Goal: Task Accomplishment & Management: Complete application form

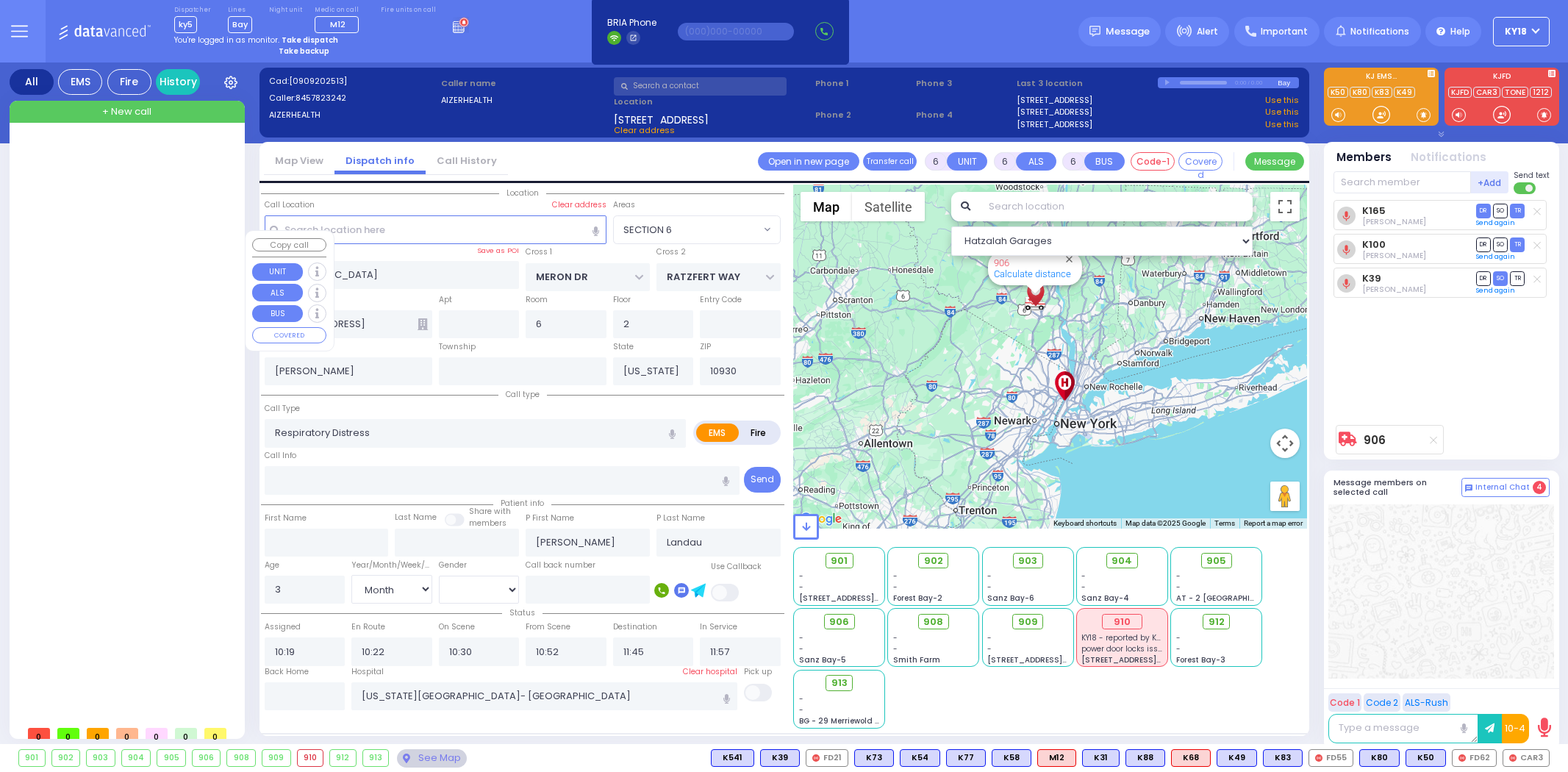
select select "SECTION 6"
select select "Month"
select select "[DEMOGRAPHIC_DATA]"
click at [133, 115] on span "+ New call" at bounding box center [127, 112] width 49 height 15
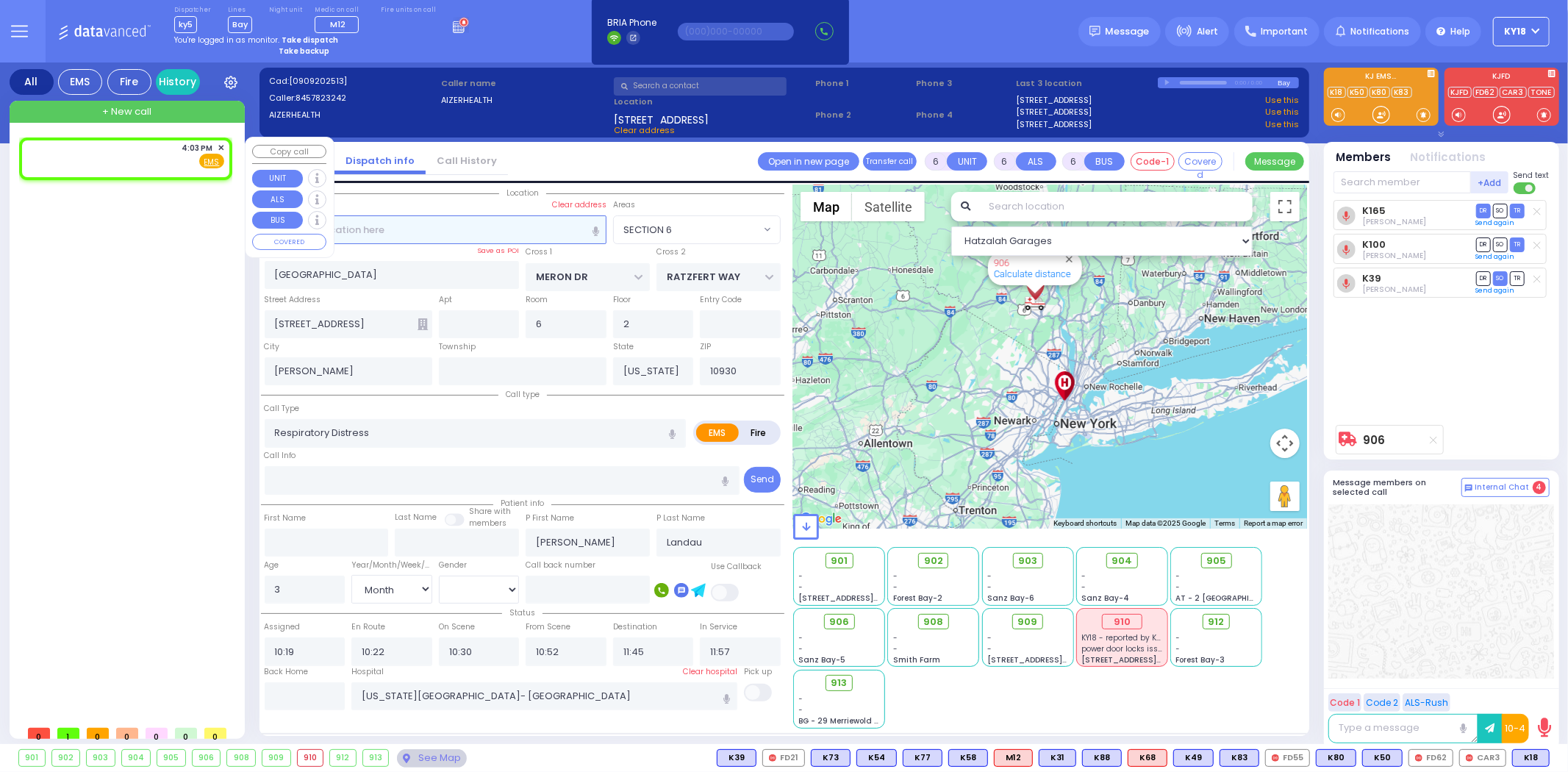
type input "2"
type input "1"
select select
radio input "true"
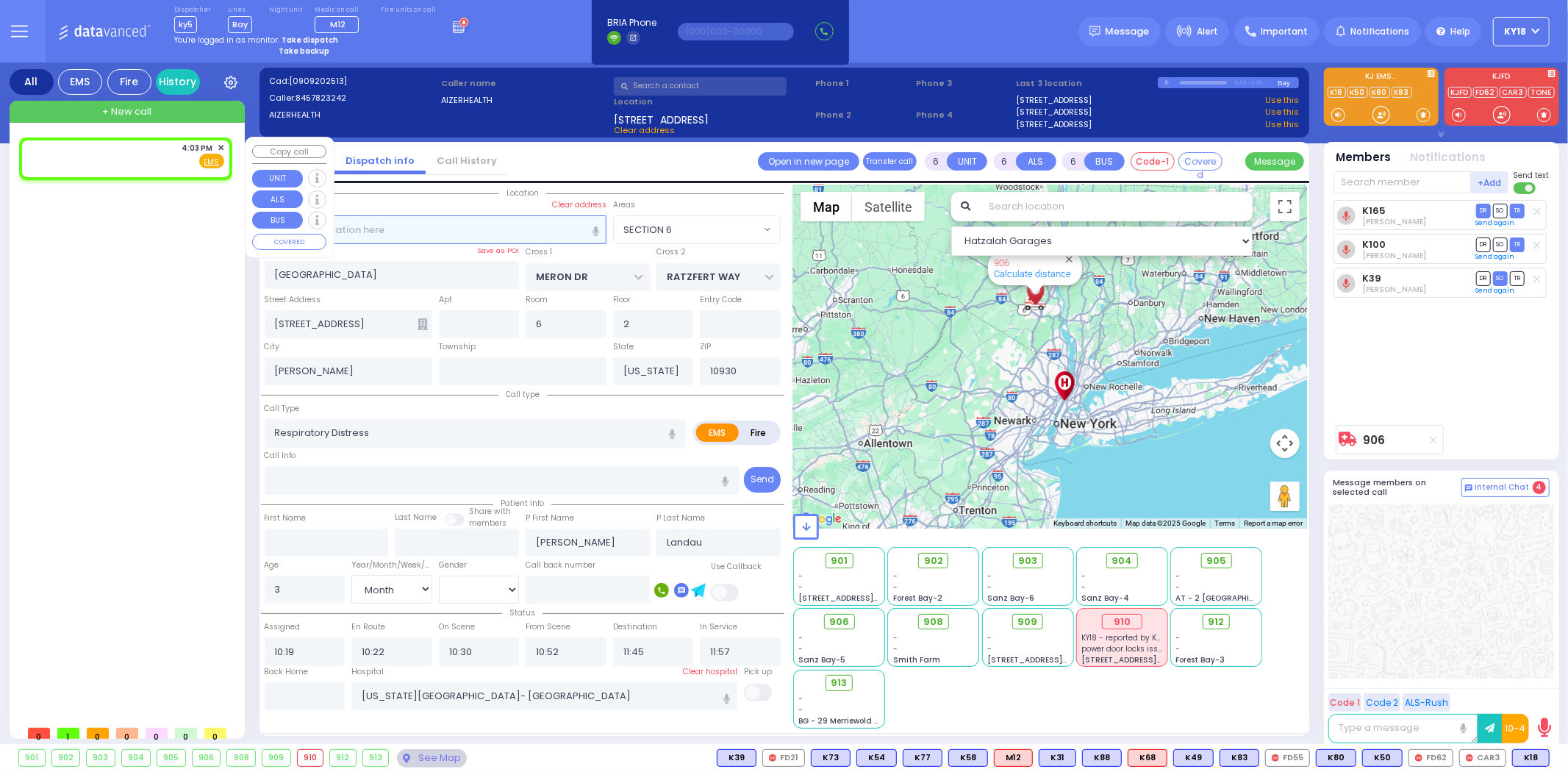
select select
type input "16:03"
select select "Hatzalah Garages"
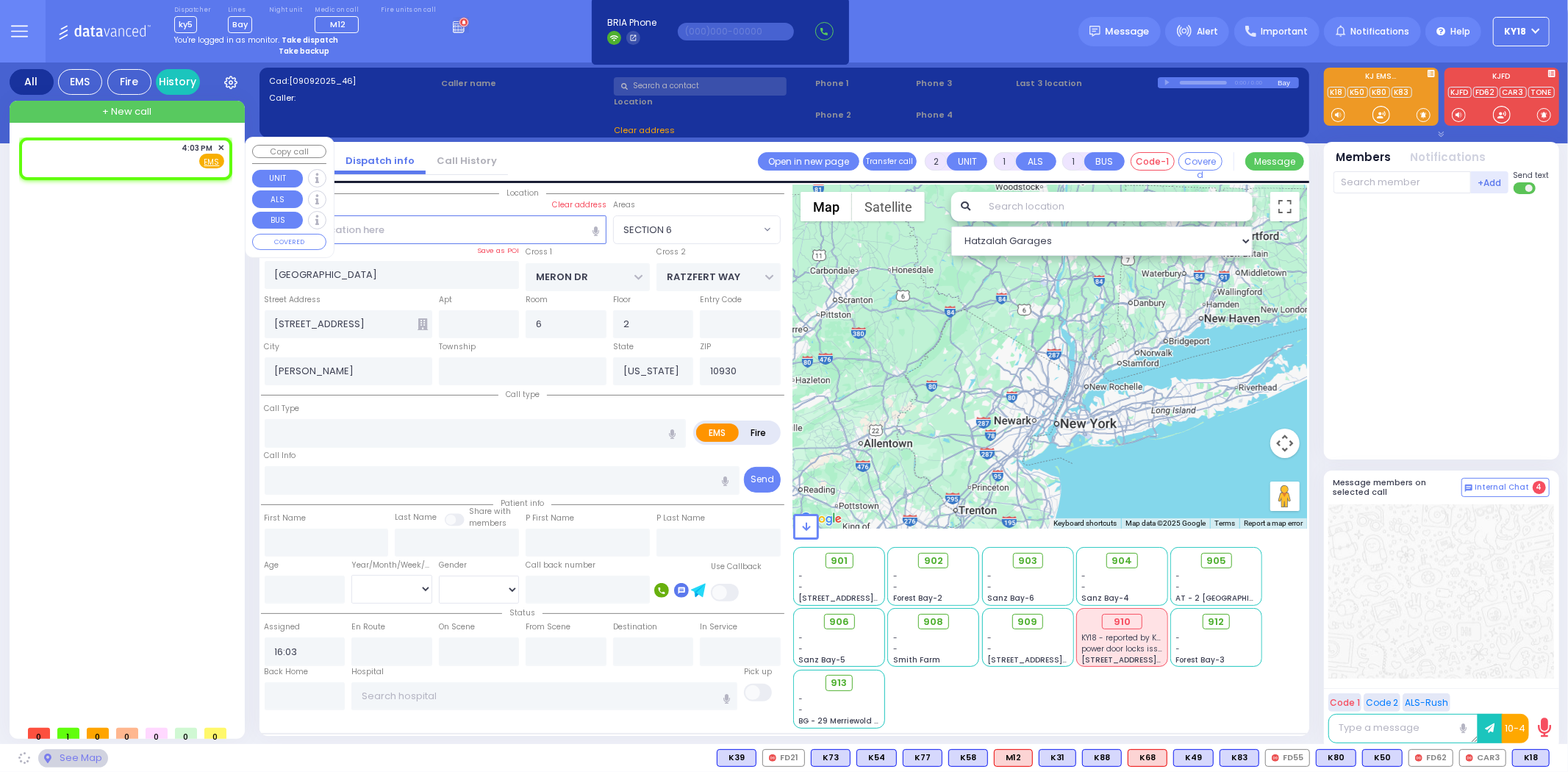
select select
radio input "true"
select select
click at [141, 157] on div "4:03 PM ✕ Fire EMS" at bounding box center [125, 155] width 198 height 27
select select "Hatzalah Garages"
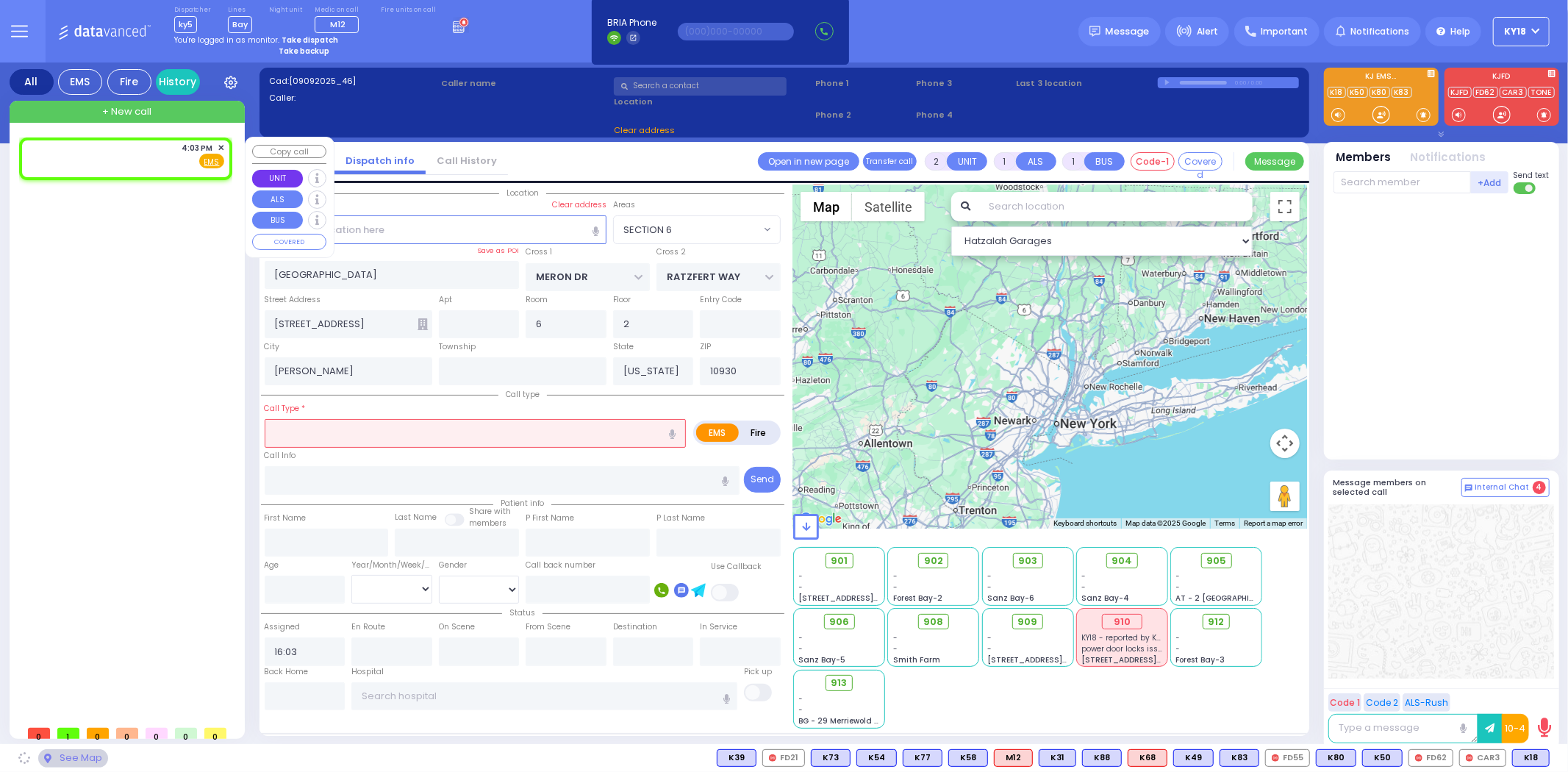
select select
radio input "true"
select select
select select "Hatzalah Garages"
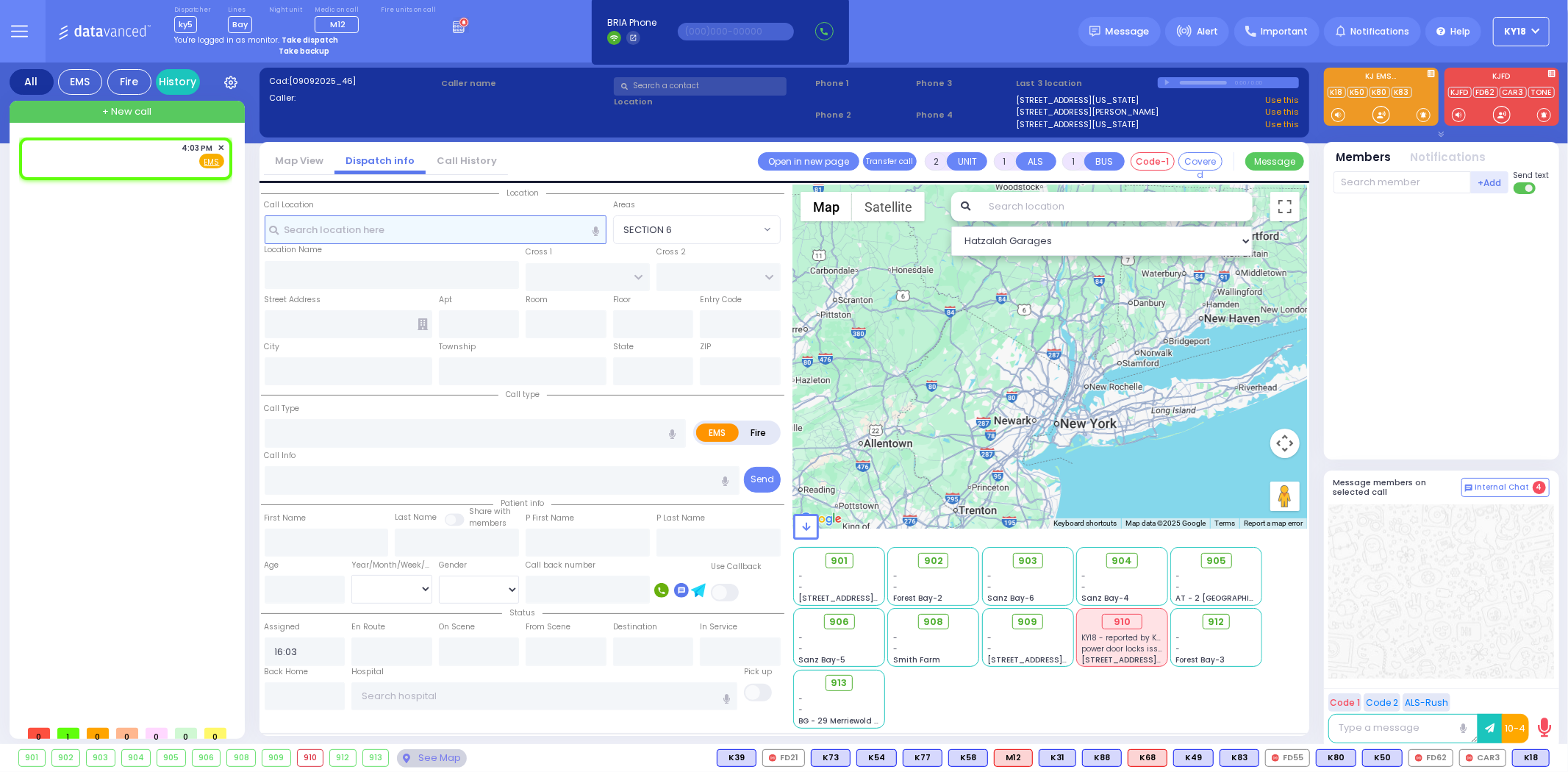
click at [423, 231] on input "text" at bounding box center [436, 229] width 342 height 28
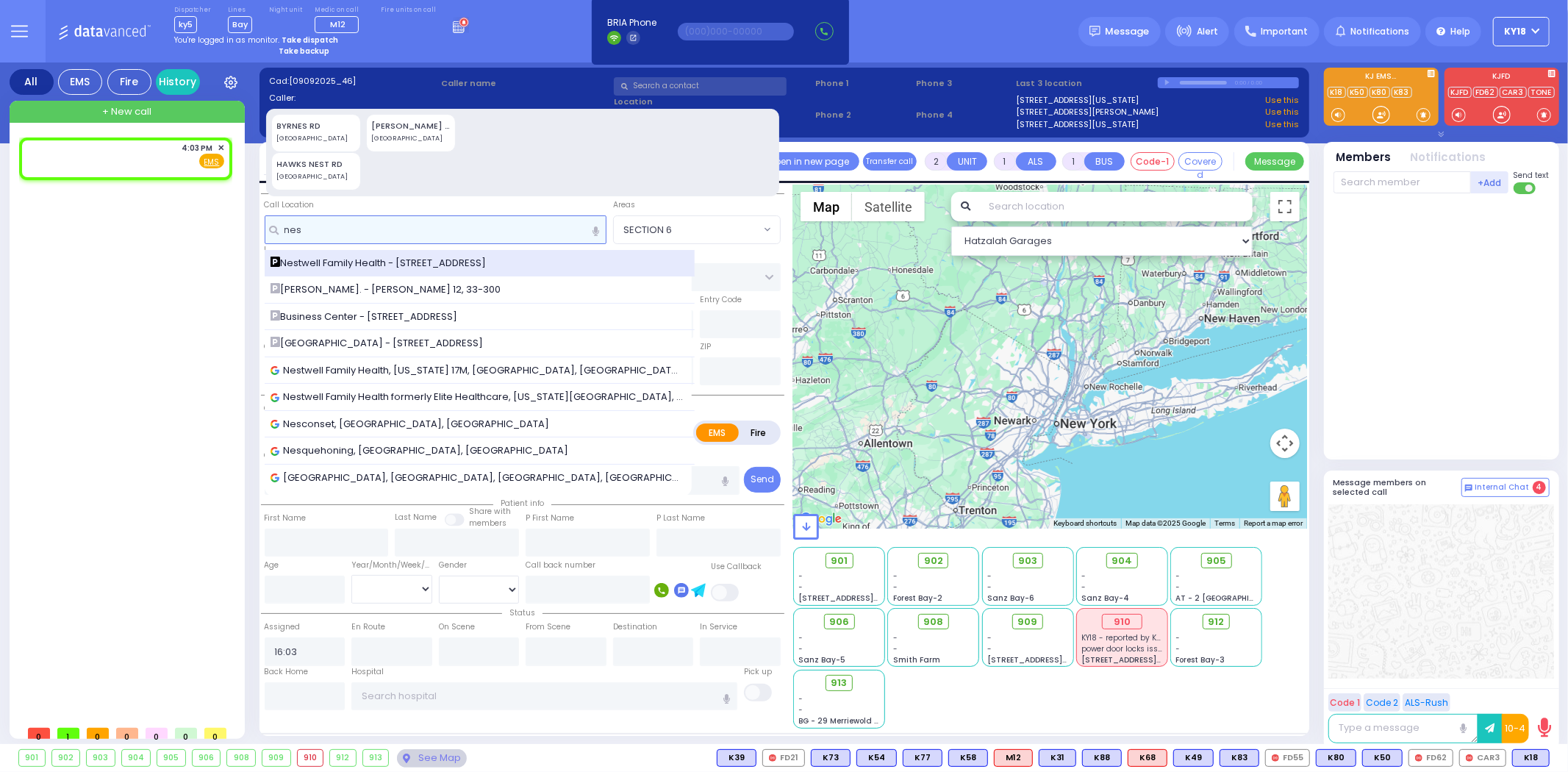
type input "nes"
click at [409, 256] on span "Nestwell Family Health - [STREET_ADDRESS]" at bounding box center [380, 263] width 221 height 15
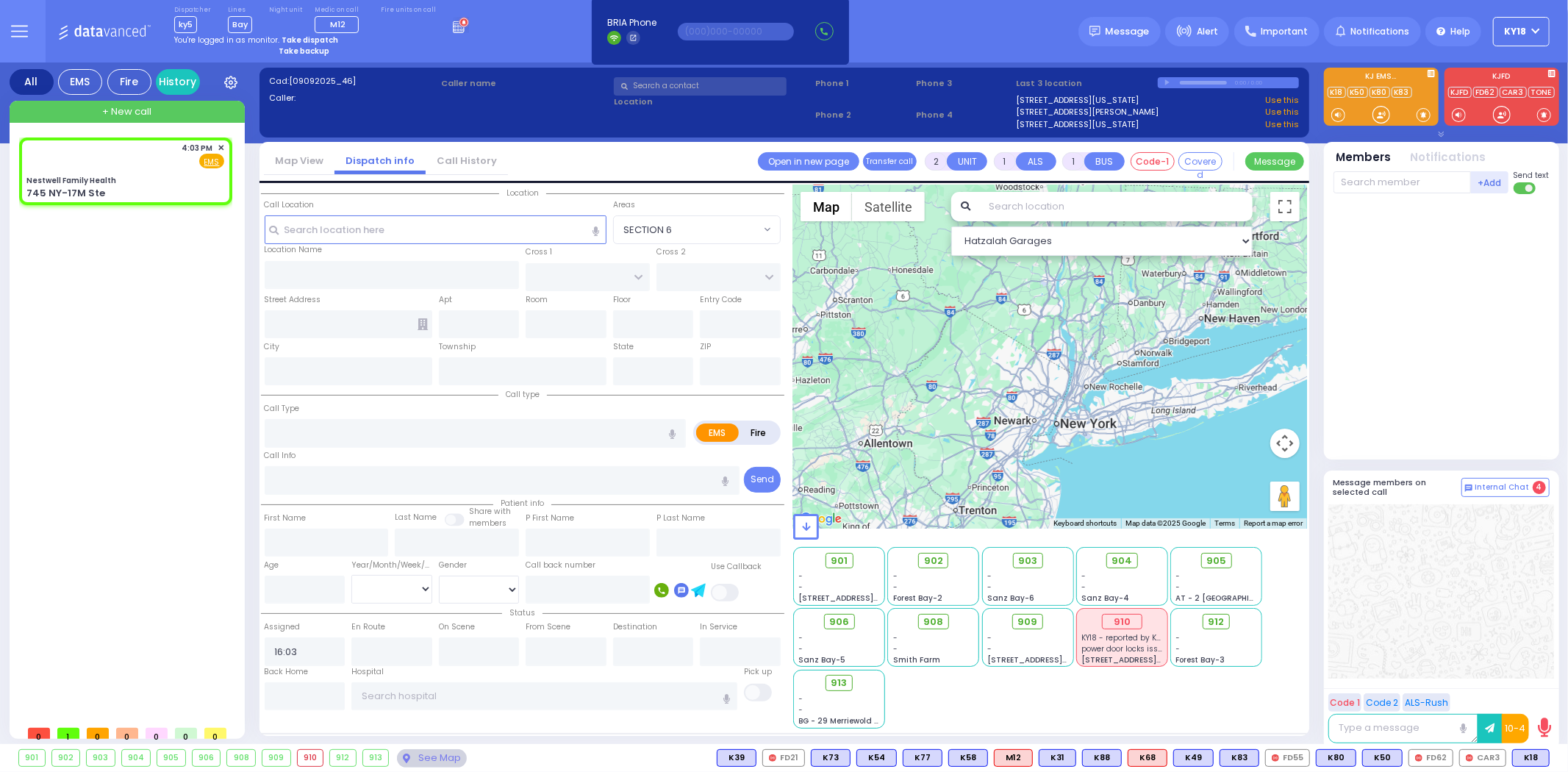
select select
radio input "true"
select select
select select "Hatzalah Garages"
type input "Nestwell Family Health"
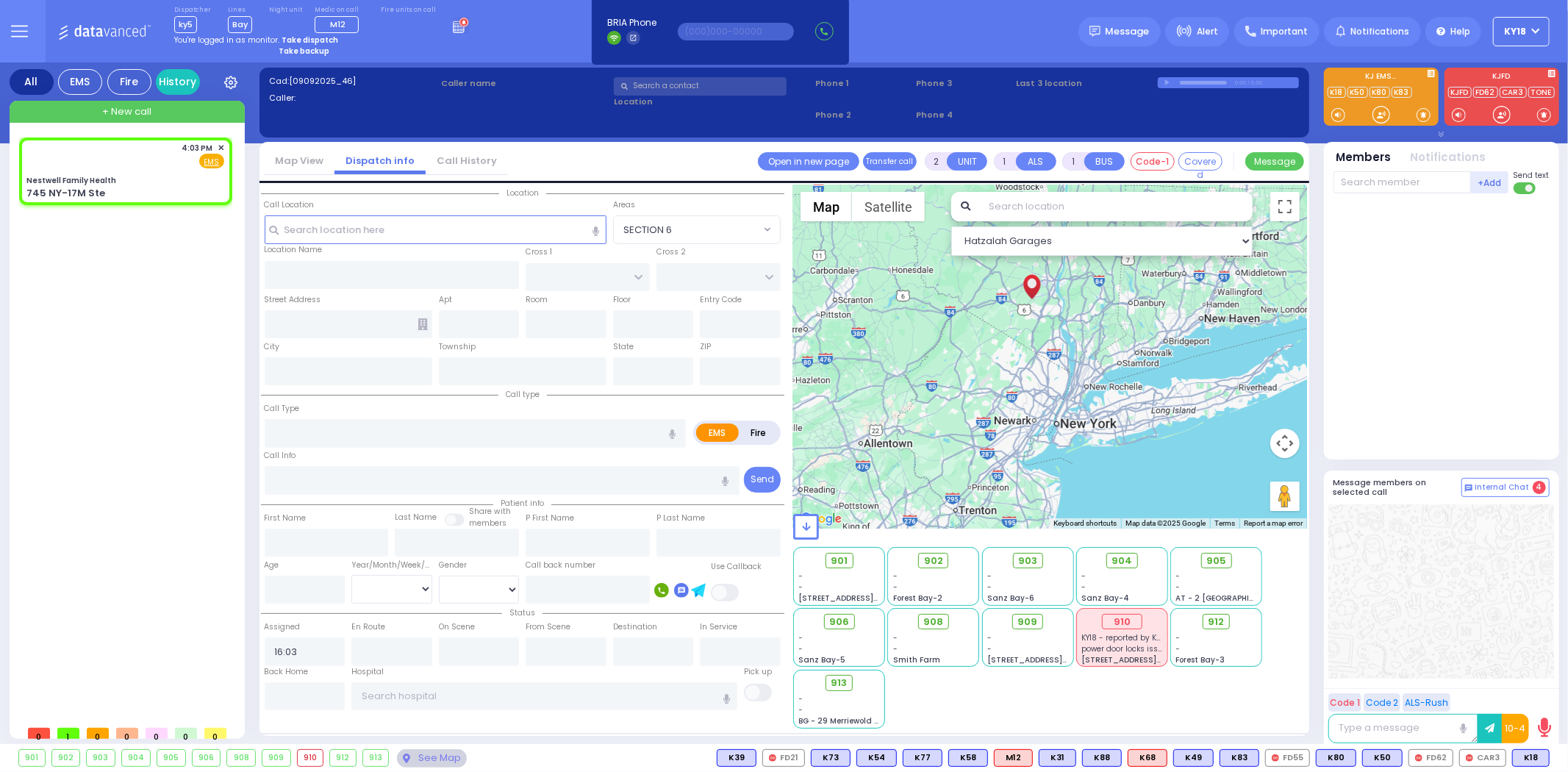
type input "ORCHARD ST"
type input "KNIGHT ST"
type input "745 NY-17M Ste"
type input "Monroe"
type input "[US_STATE]"
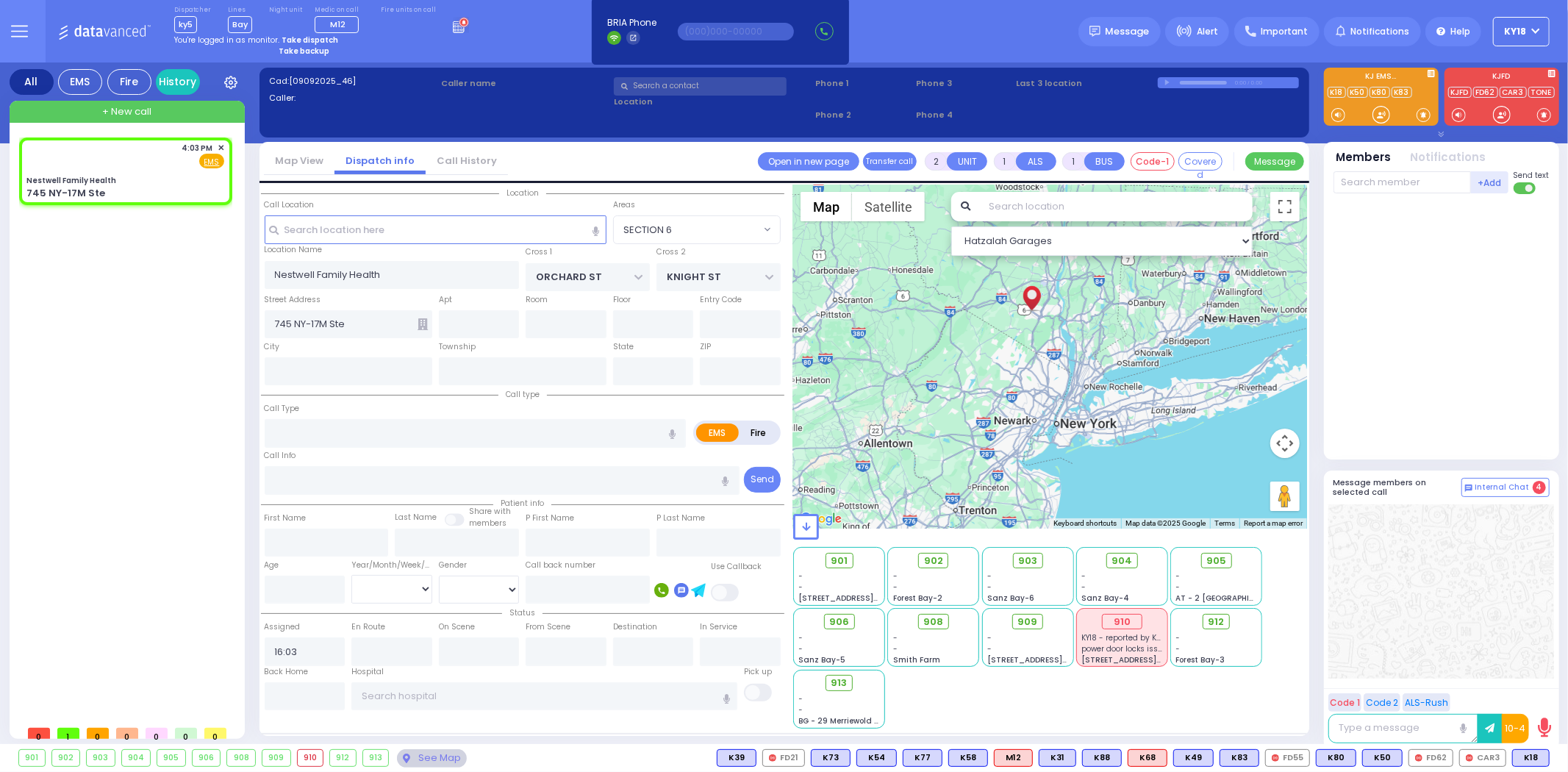
type input "10950"
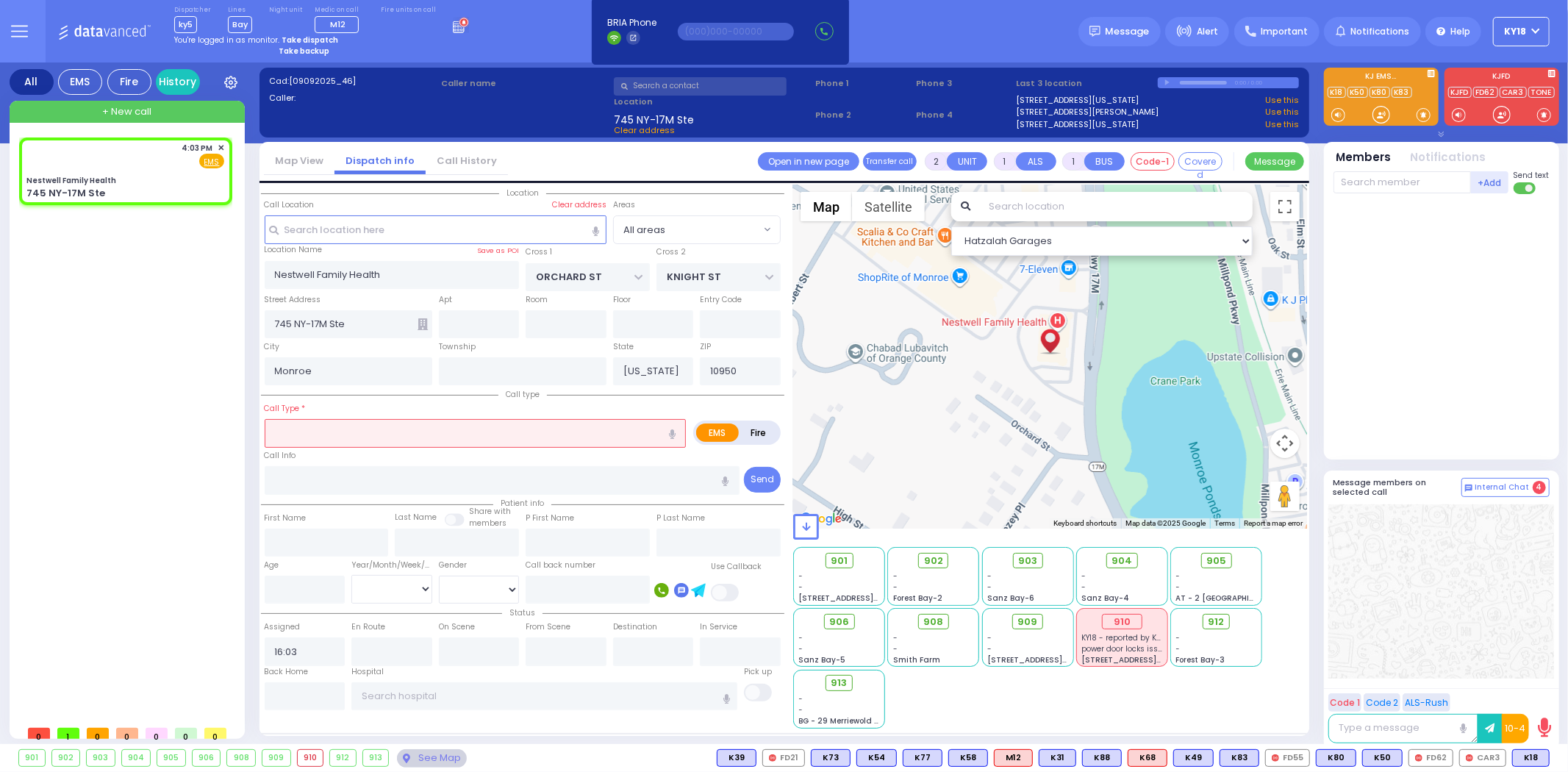
click at [319, 424] on input "text" at bounding box center [476, 433] width 422 height 28
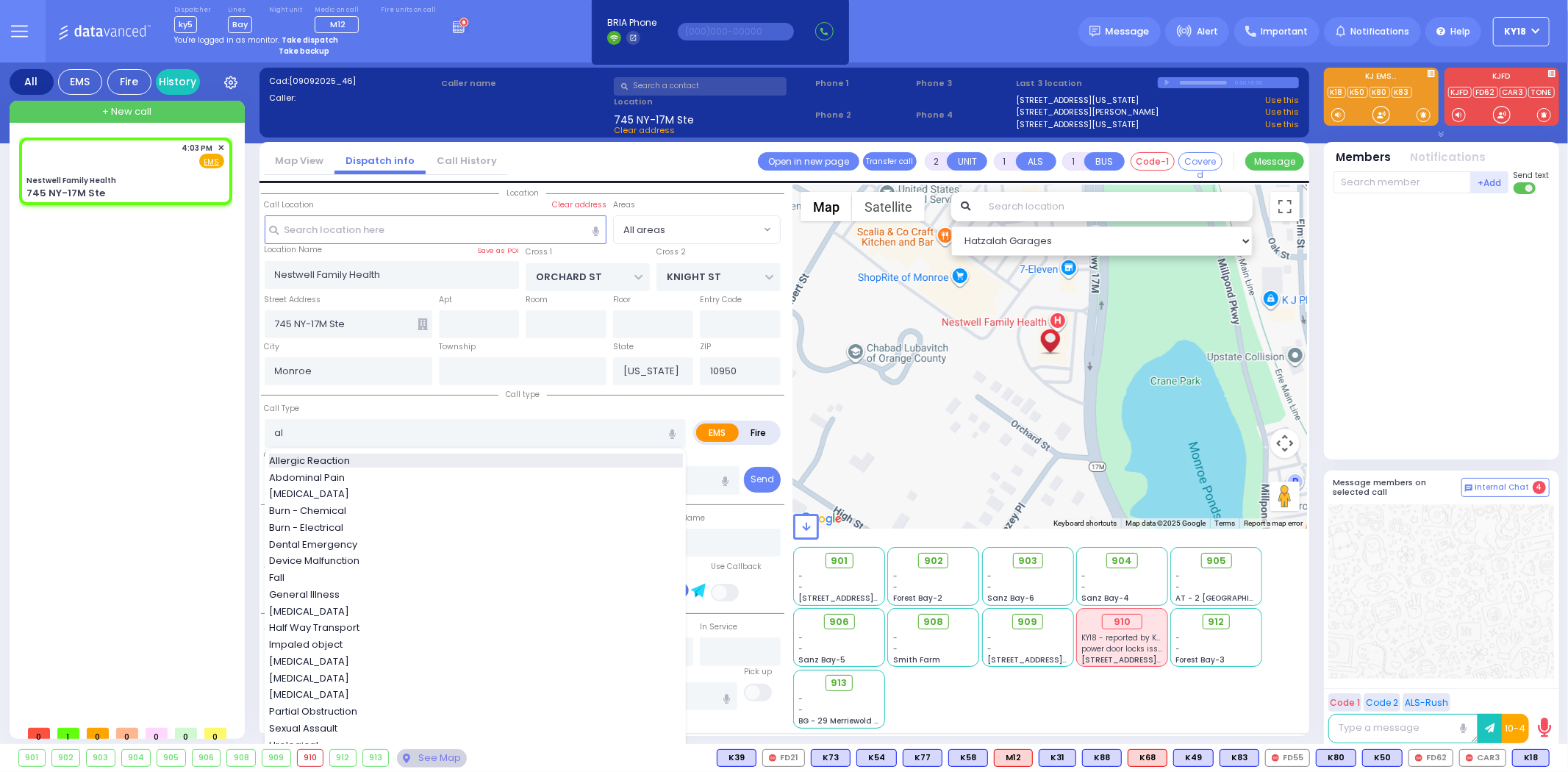
click at [324, 454] on span "Allergic Reaction" at bounding box center [312, 461] width 86 height 15
type input "Allergic Reaction"
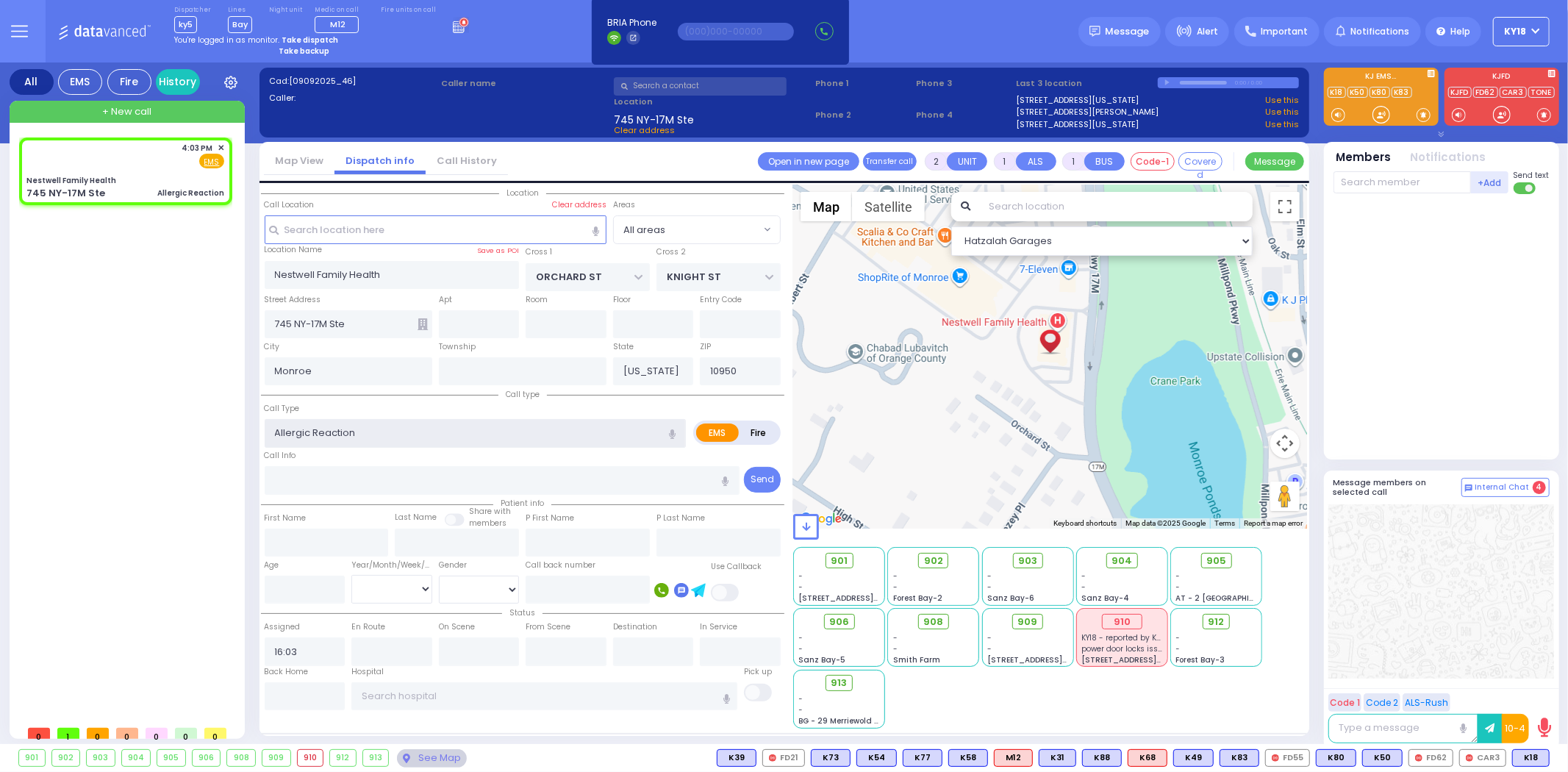
select select
radio input "true"
select select
select select "Hatzalah Garages"
click at [300, 578] on input "number" at bounding box center [305, 589] width 81 height 28
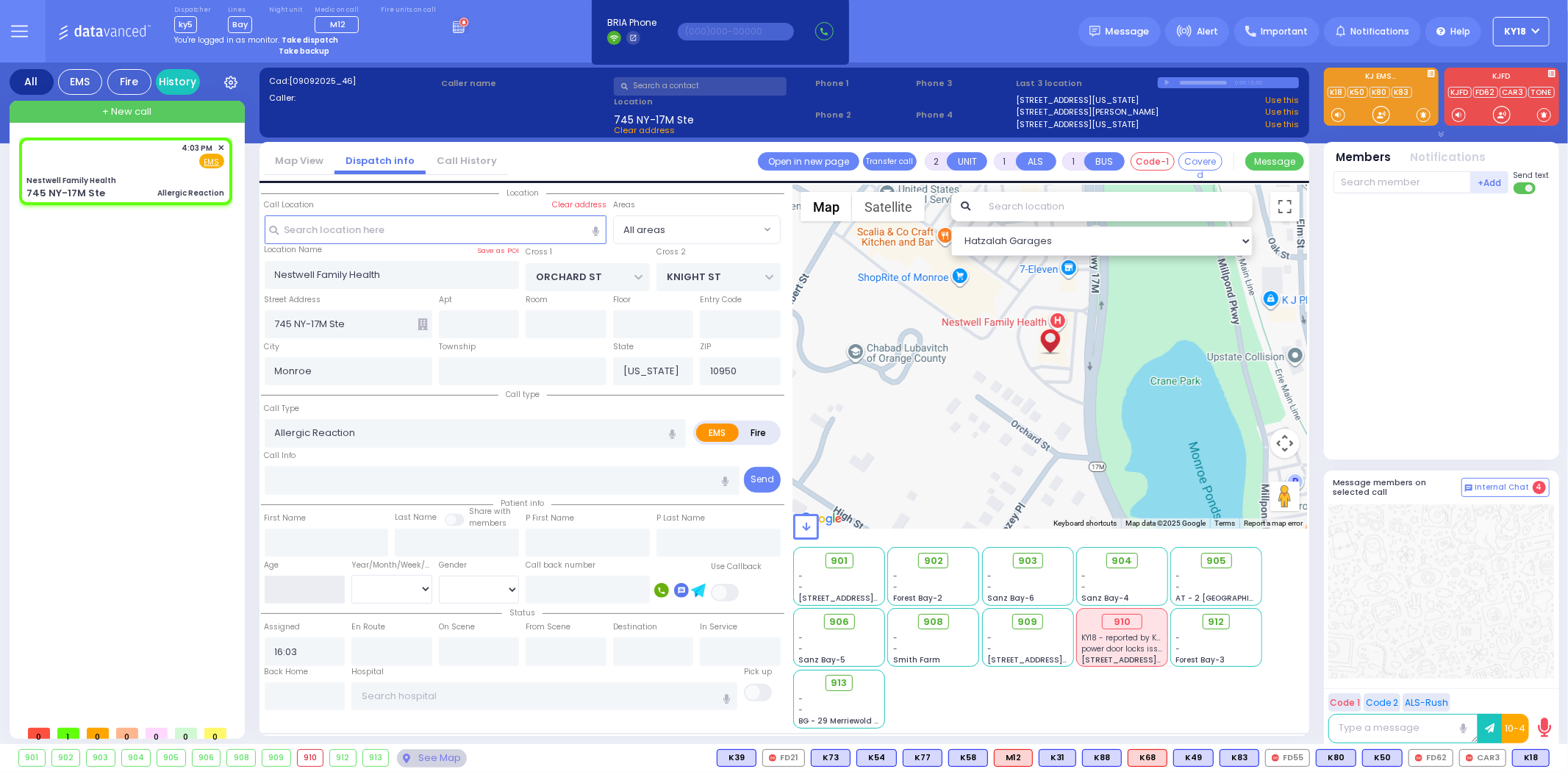
type input "2"
select select
radio input "true"
select select
select select "Hatzalah Garages"
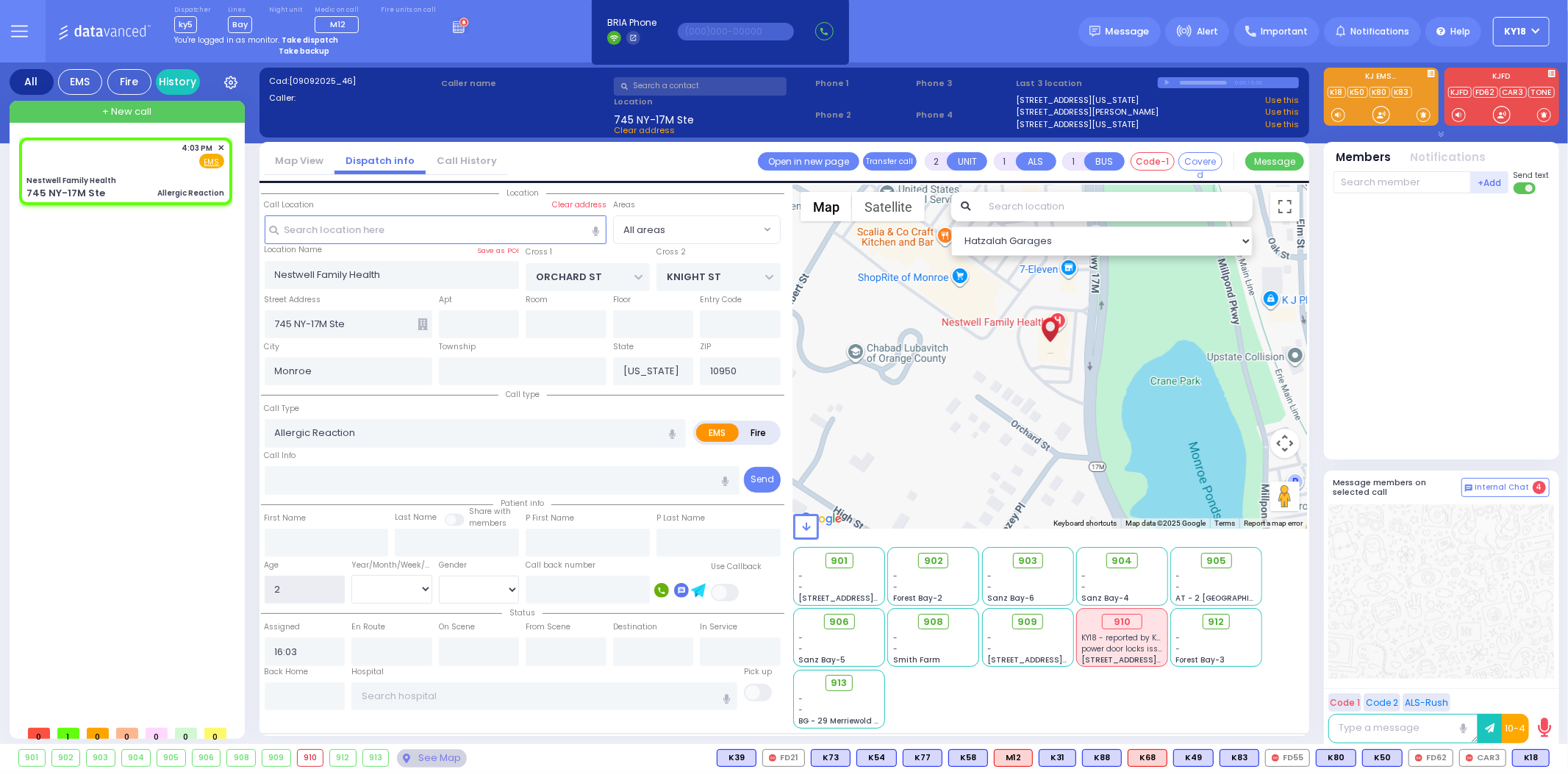
type input "2"
click at [358, 579] on select "Year Month Week Day" at bounding box center [392, 589] width 81 height 28
select select
radio input "true"
select select "Year"
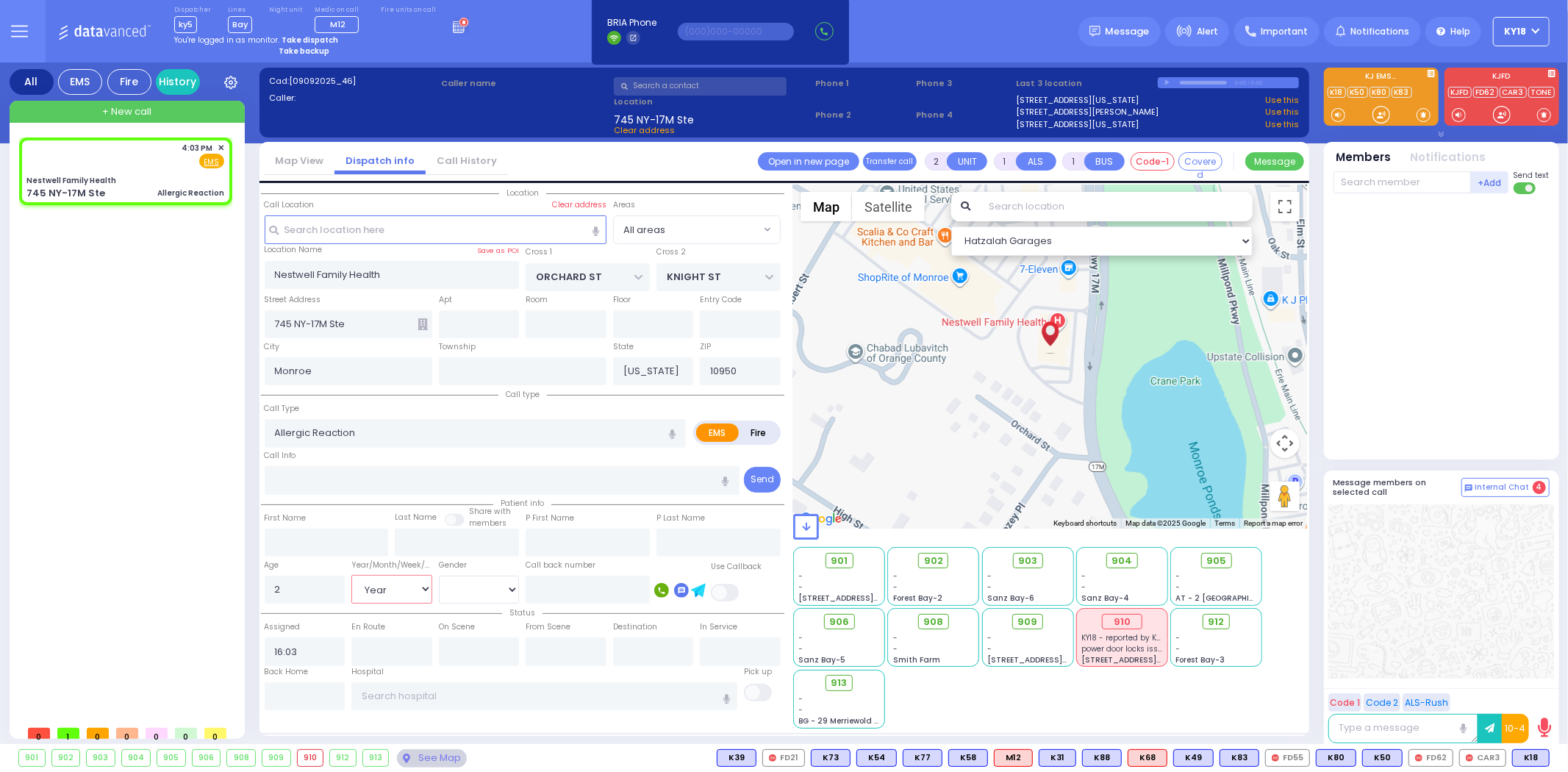
click at [351, 575] on select "Year Month Week Day" at bounding box center [392, 589] width 81 height 28
select select "Hatzalah Garages"
select select
radio input "true"
select select "Year"
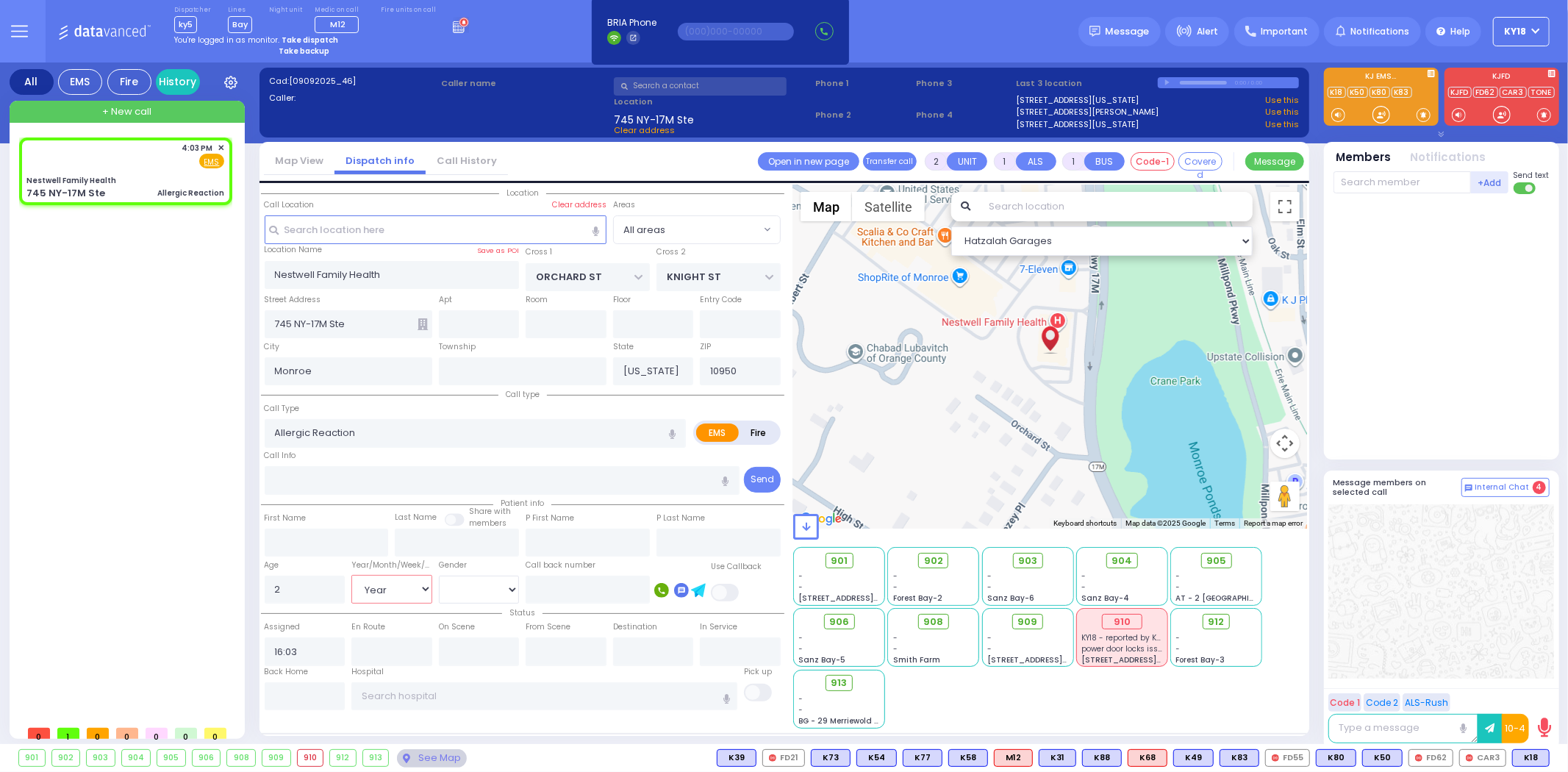
select select "Hatzalah Garages"
click at [451, 581] on select "[DEMOGRAPHIC_DATA] [DEMOGRAPHIC_DATA]" at bounding box center [479, 589] width 81 height 28
select select "[DEMOGRAPHIC_DATA]"
click at [439, 575] on select "[DEMOGRAPHIC_DATA] [DEMOGRAPHIC_DATA]" at bounding box center [479, 589] width 81 height 28
click at [159, 187] on div "745 NY-17M Ste Allergic Reaction" at bounding box center [125, 193] width 198 height 15
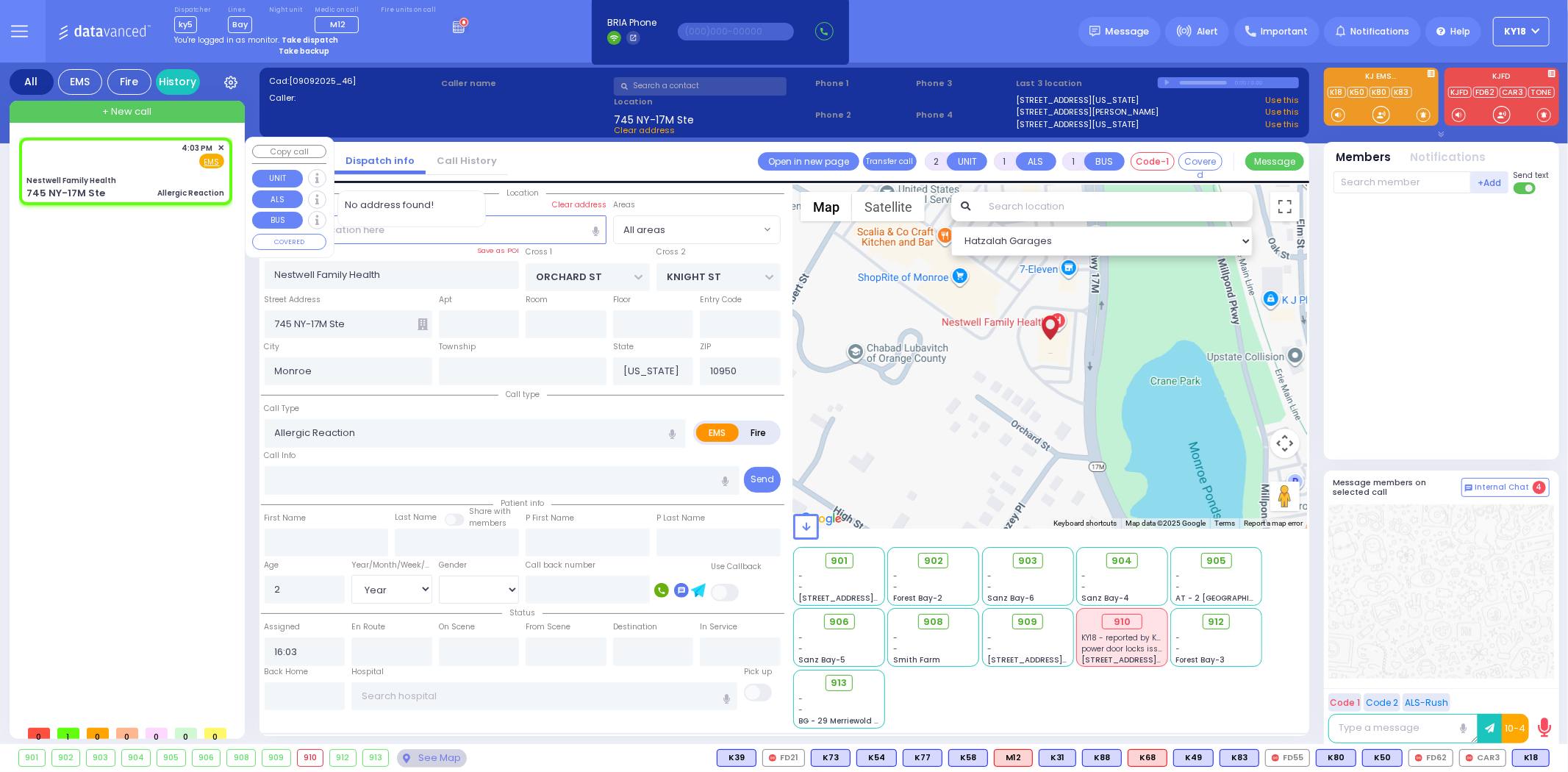
select select
radio input "true"
select select "Year"
select select "[DEMOGRAPHIC_DATA]"
select select "Hatzalah Garages"
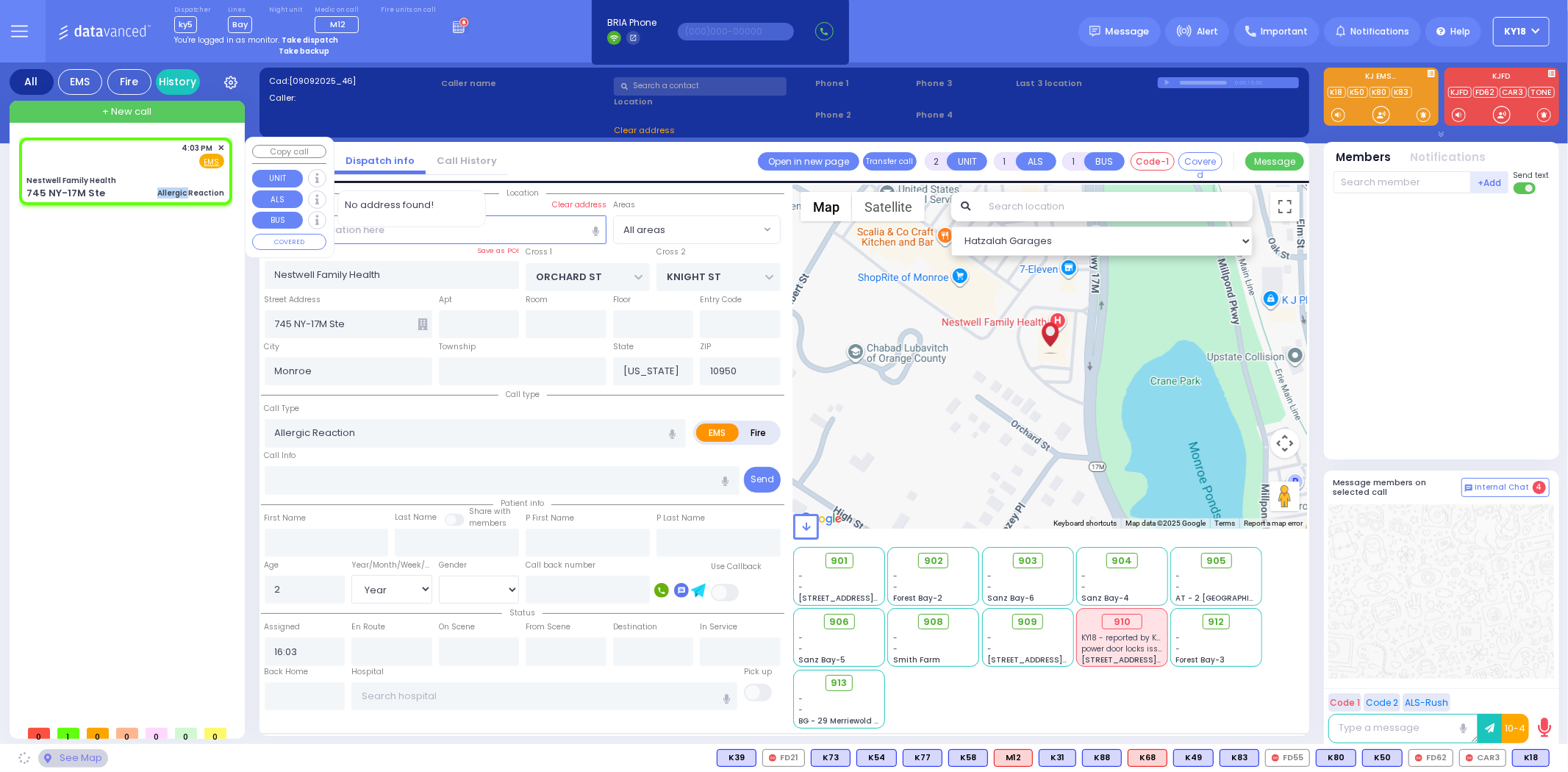
click at [158, 187] on div "745 NY-17M Ste Allergic Reaction" at bounding box center [125, 193] width 198 height 15
select select
radio input "true"
select select "Year"
select select "[DEMOGRAPHIC_DATA]"
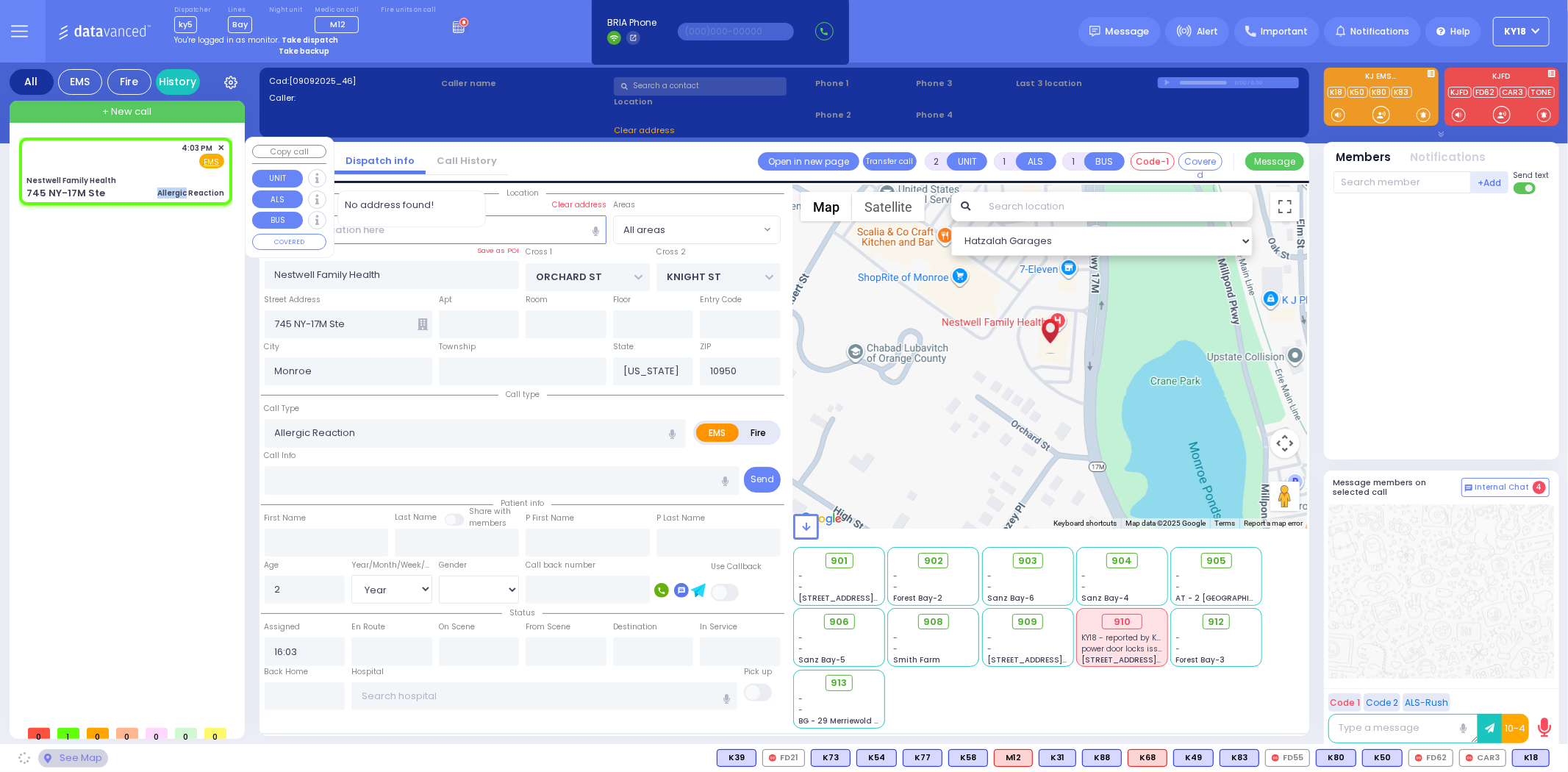
select select
radio input "true"
select select "Year"
select select "[DEMOGRAPHIC_DATA]"
select select "Hatzalah Garages"
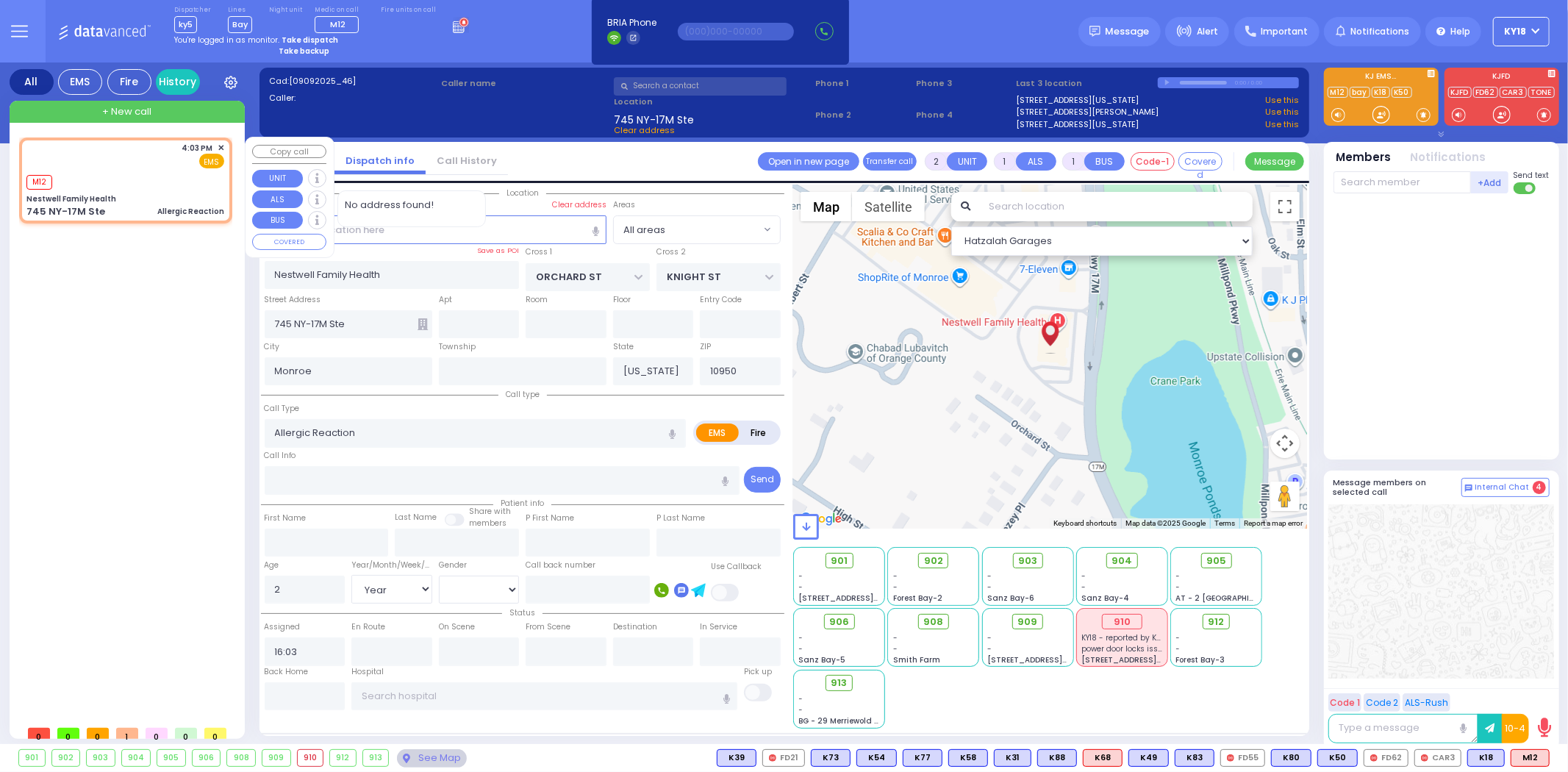
select select
radio input "true"
select select "Year"
select select "[DEMOGRAPHIC_DATA]"
type input "16:04"
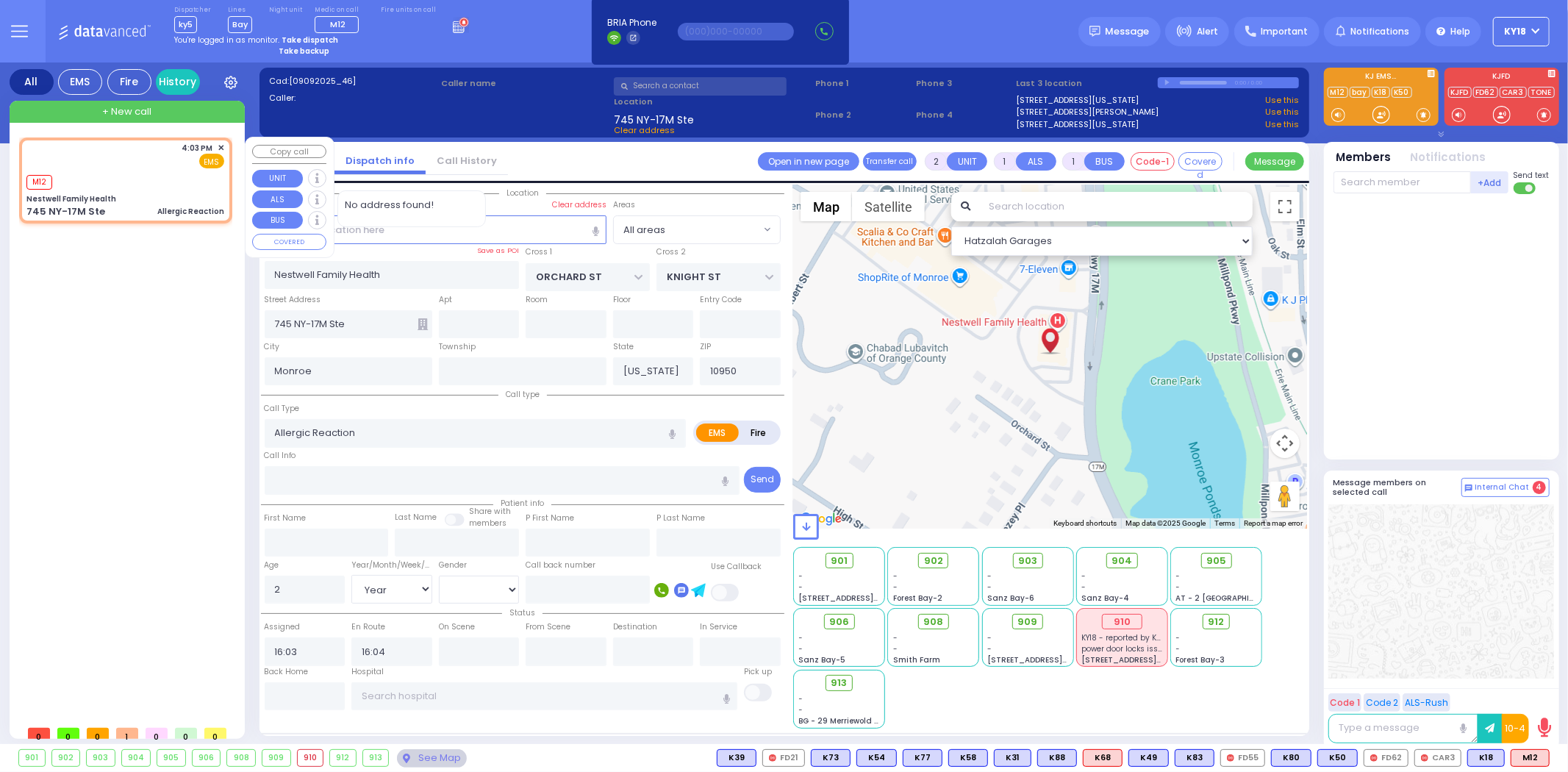
select select "Hatzalah Garages"
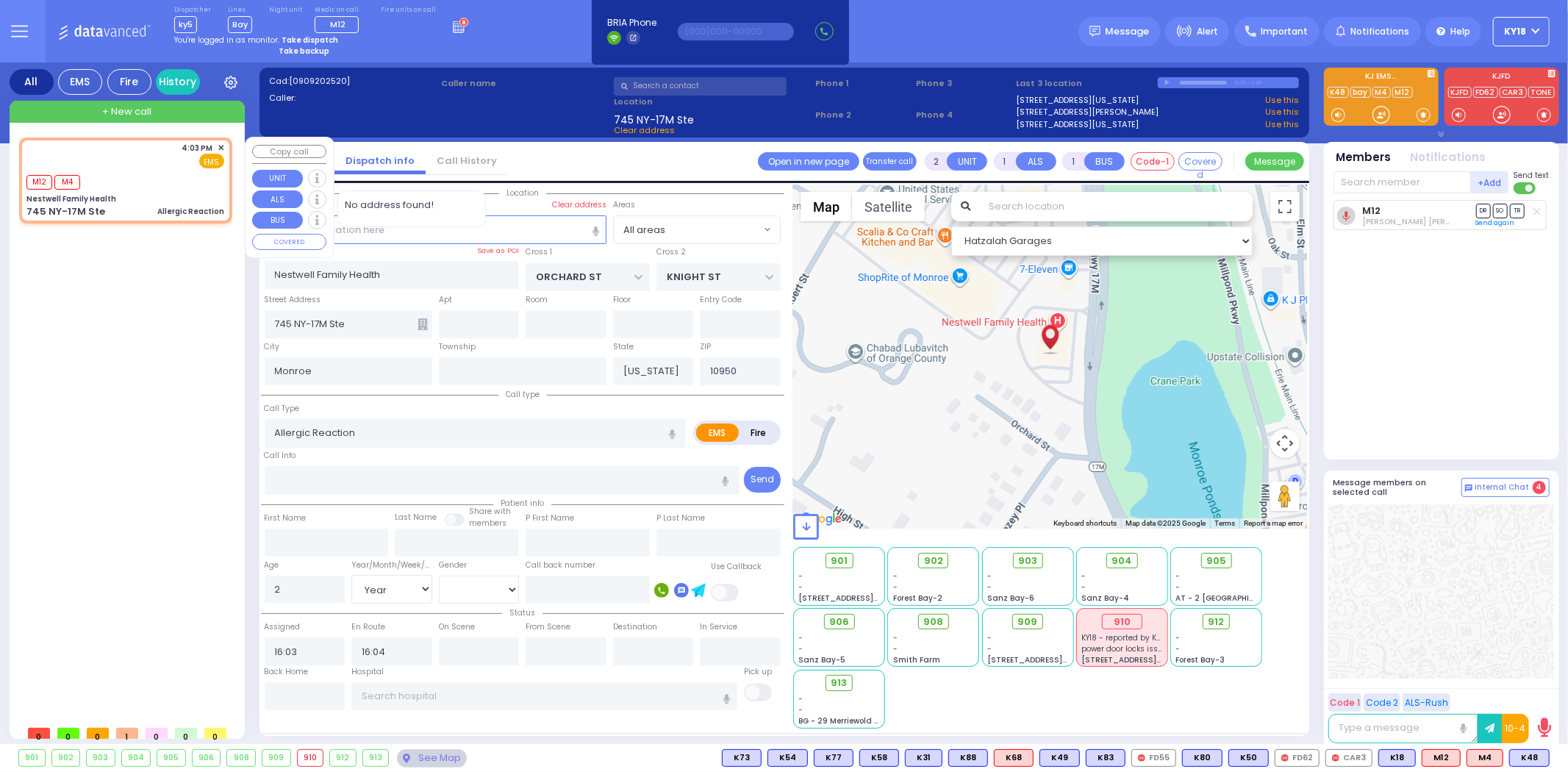
select select
radio input "true"
select select "Year"
select select "[DEMOGRAPHIC_DATA]"
select select "Hatzalah Garages"
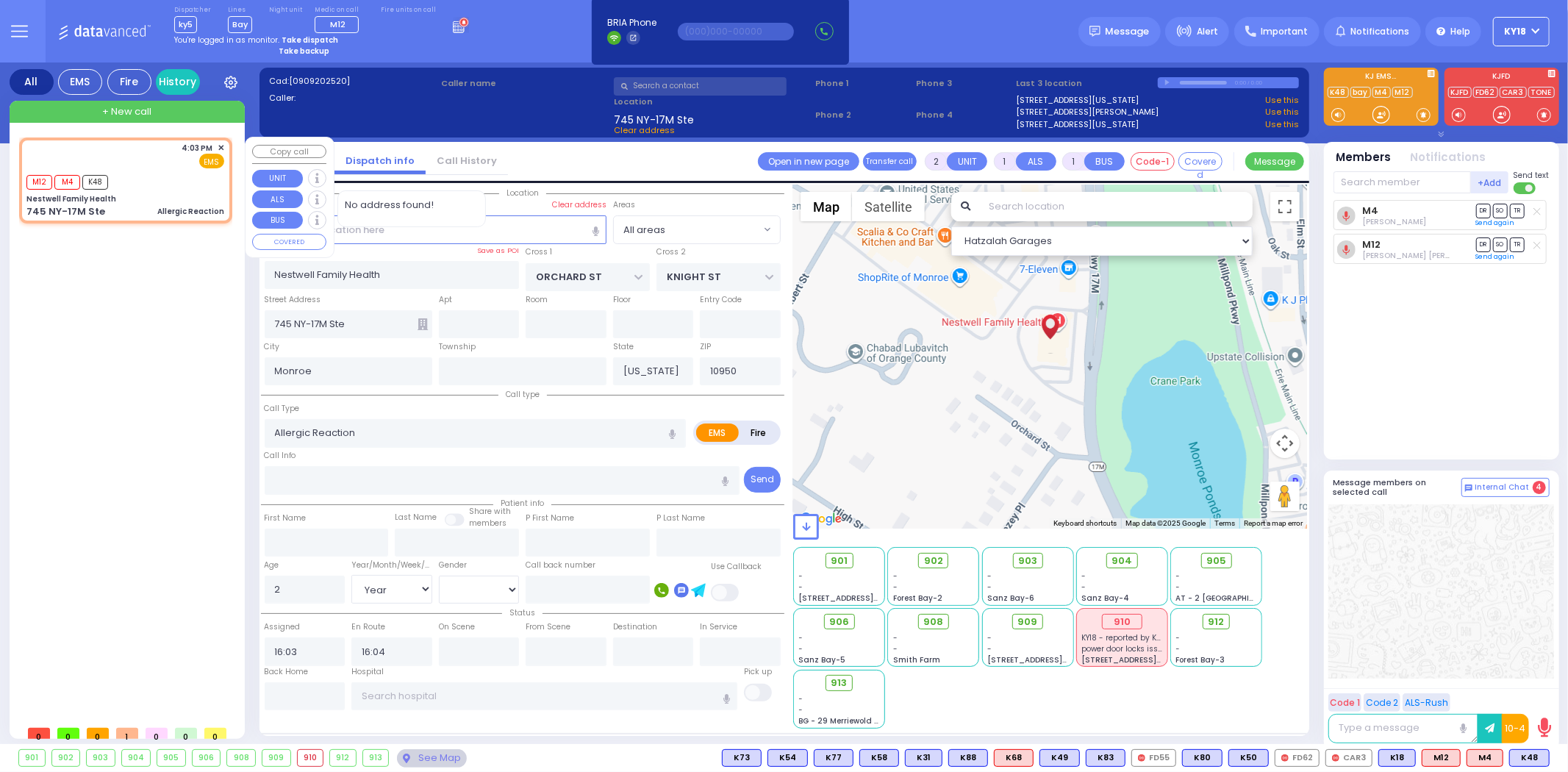
select select
radio input "true"
select select "Year"
select select "[DEMOGRAPHIC_DATA]"
select select "Hatzalah Garages"
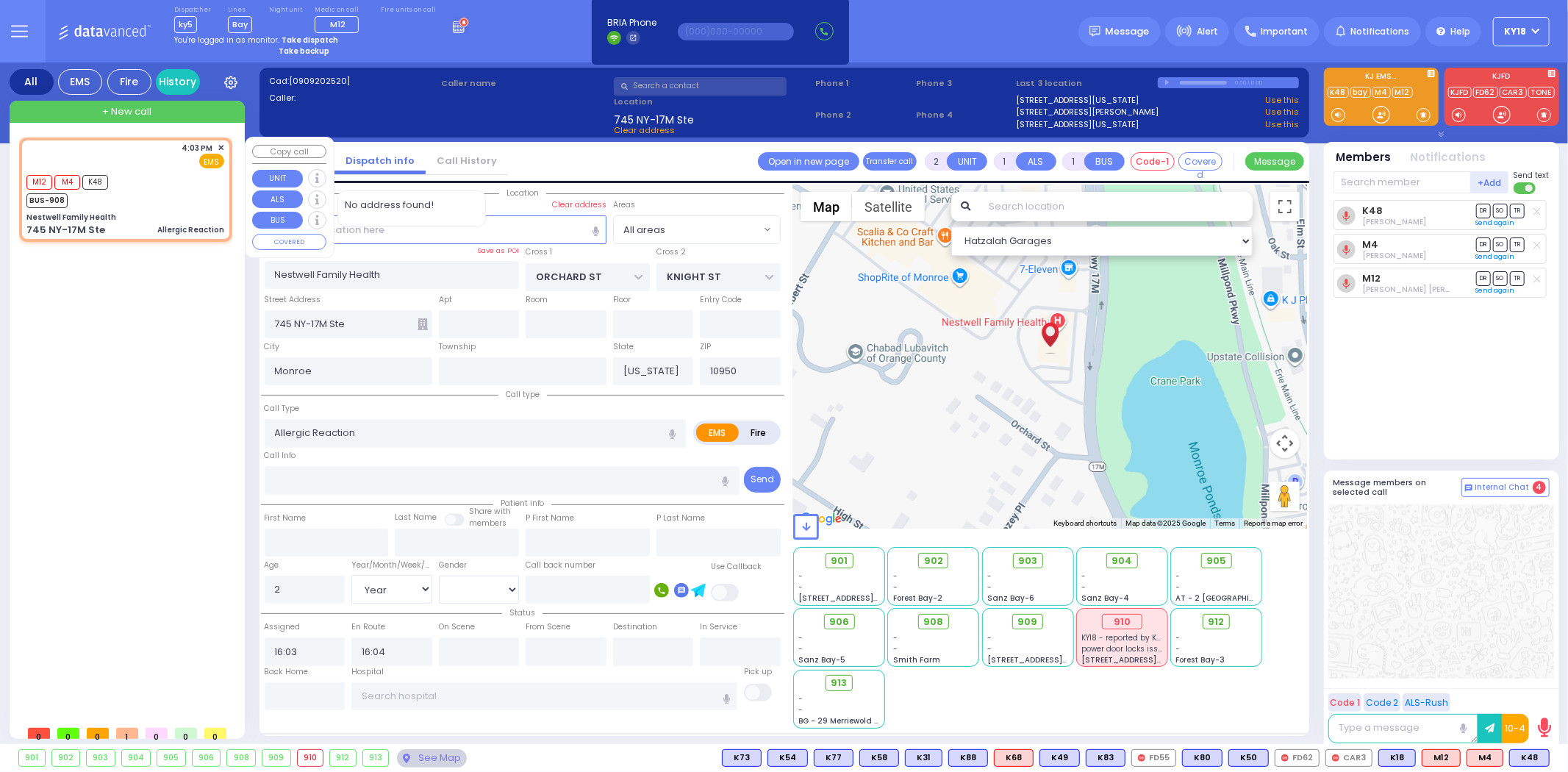
select select
radio input "true"
select select "Year"
select select "[DEMOGRAPHIC_DATA]"
select select "Hatzalah Garages"
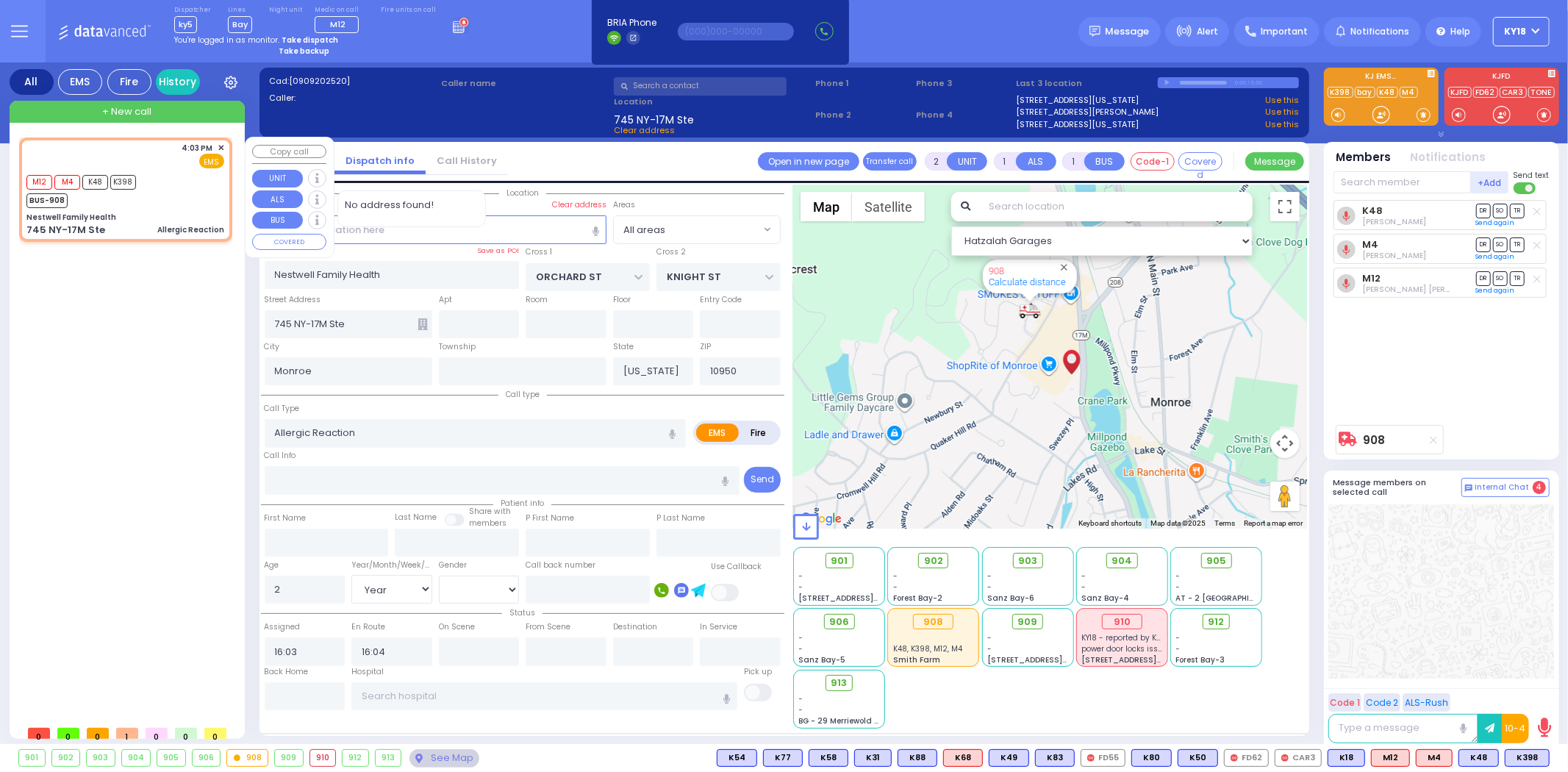
select select
radio input "true"
select select "Year"
select select "[DEMOGRAPHIC_DATA]"
select select "Hatzalah Garages"
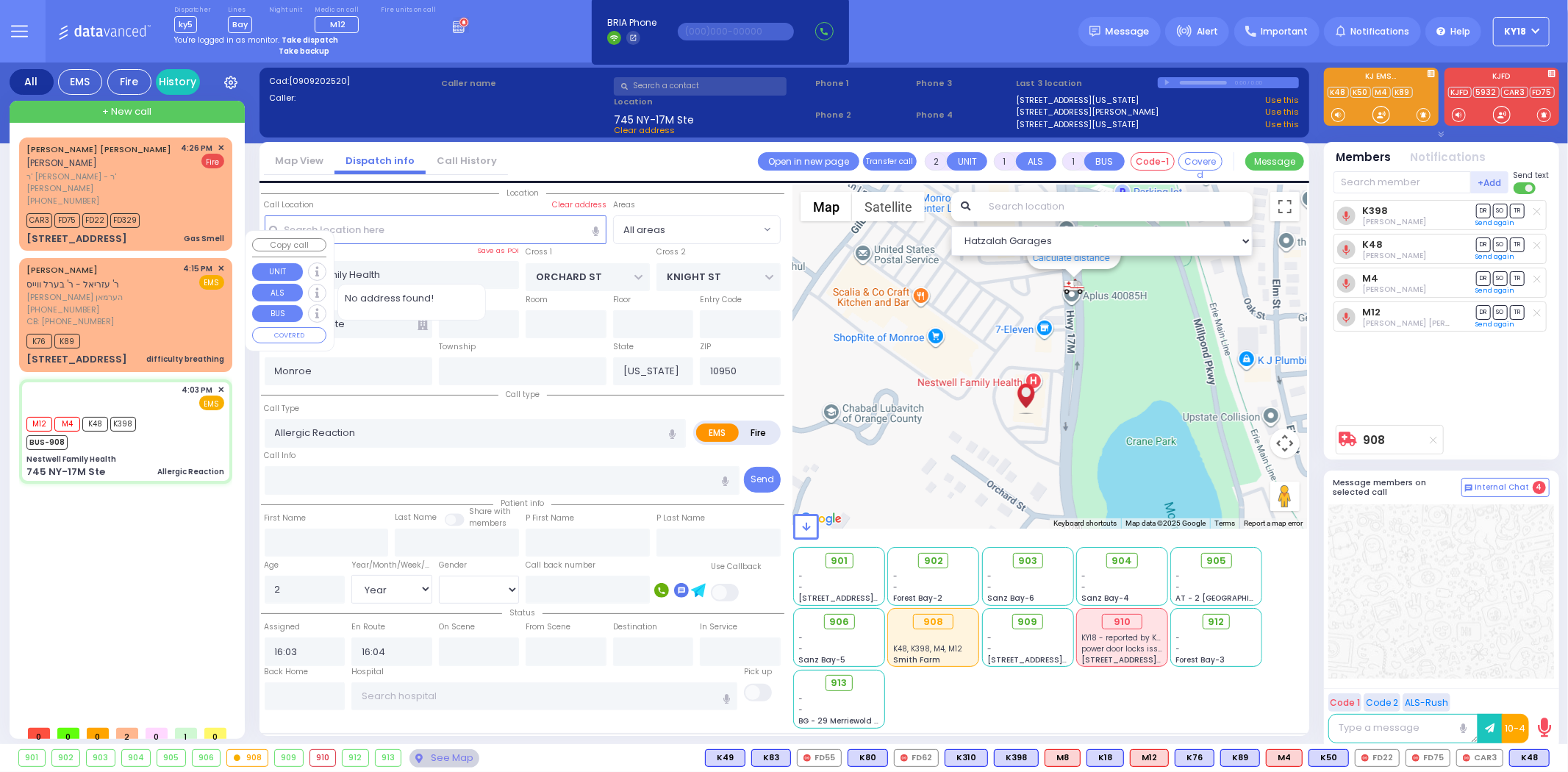
select select
radio input "true"
select select "Year"
select select "[DEMOGRAPHIC_DATA]"
type input "16:30"
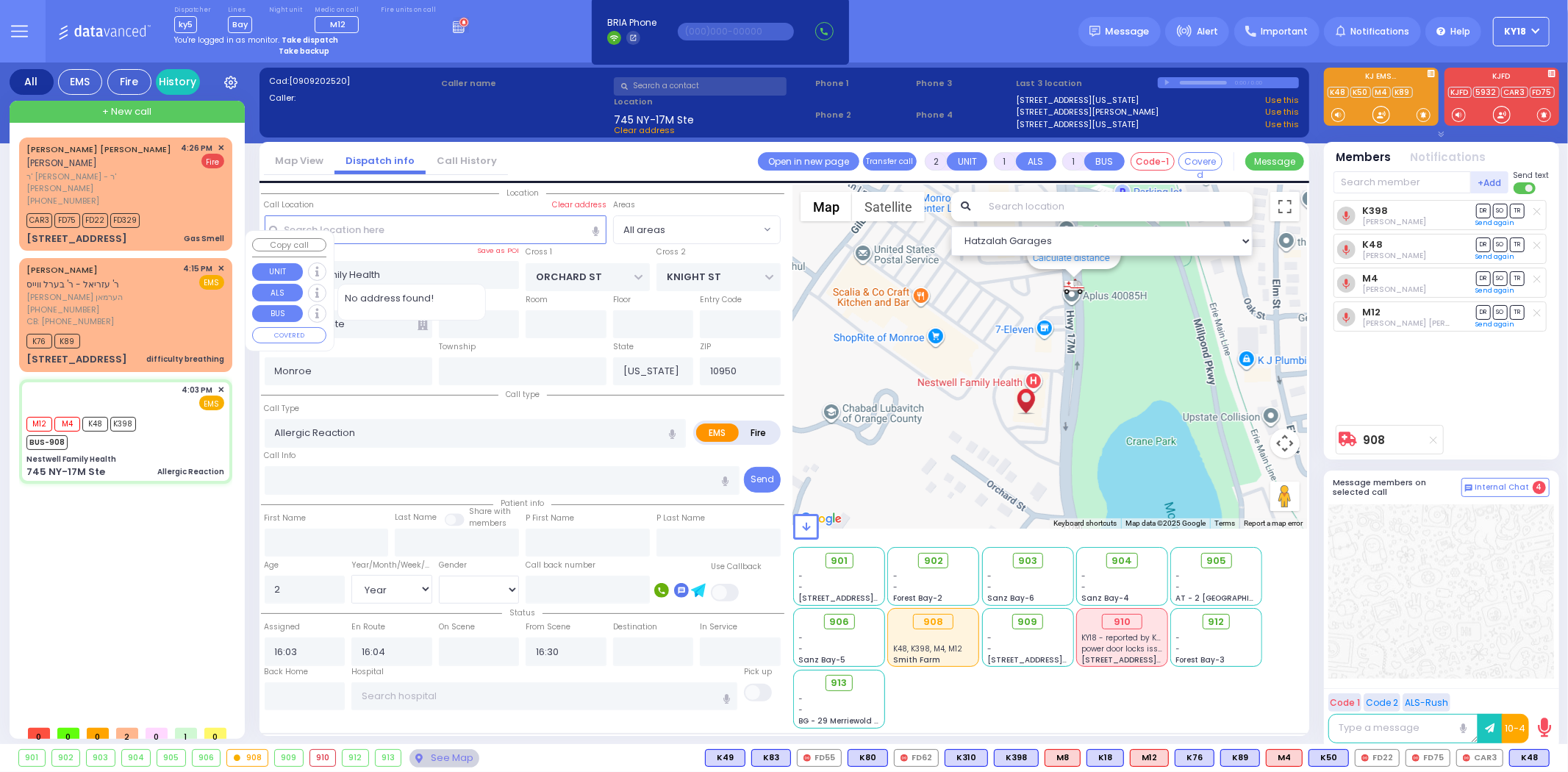
select select "Hatzalah Garages"
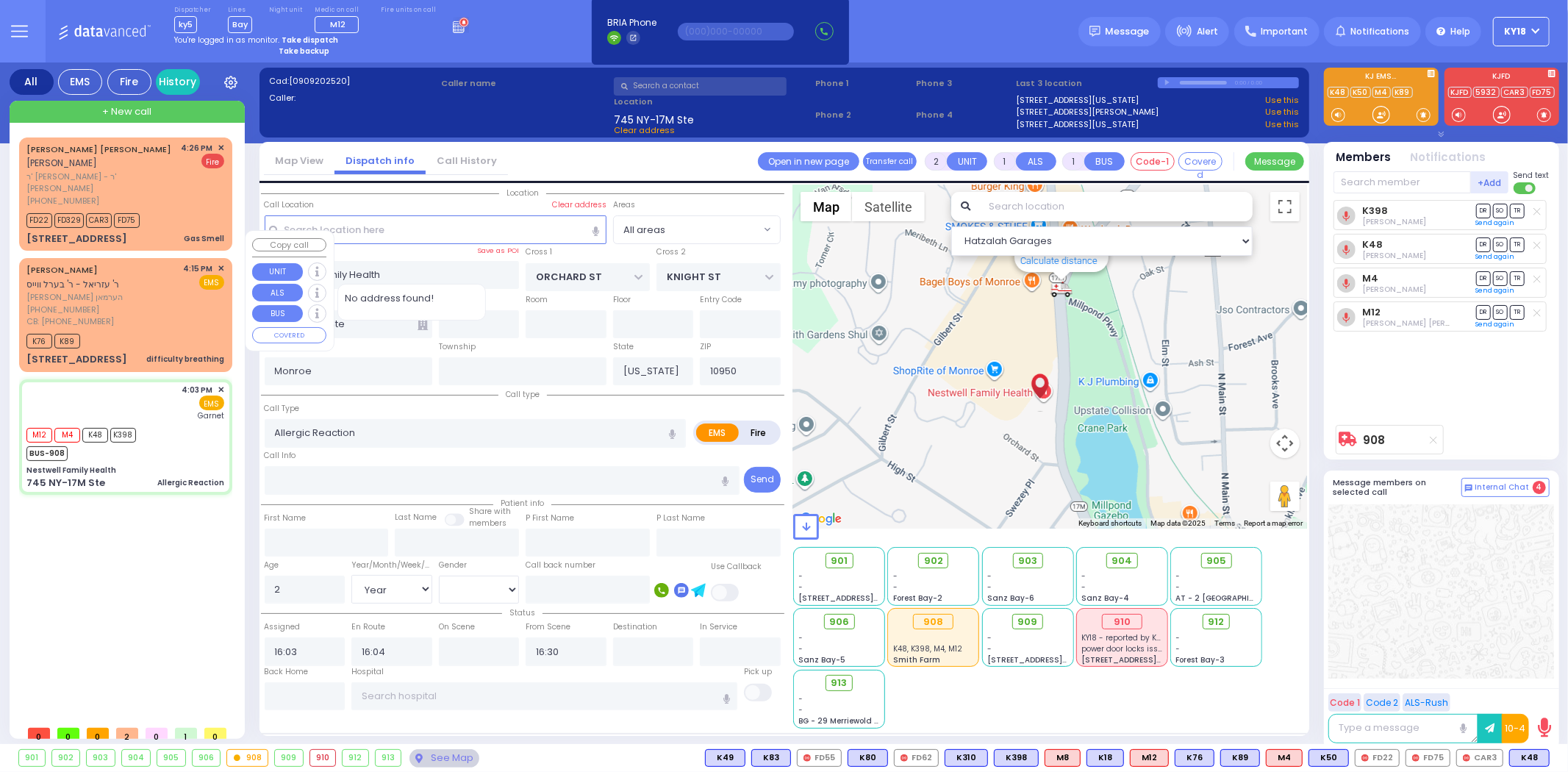
select select
radio input "true"
select select "Year"
select select "[DEMOGRAPHIC_DATA]"
type input "[GEOGRAPHIC_DATA]"
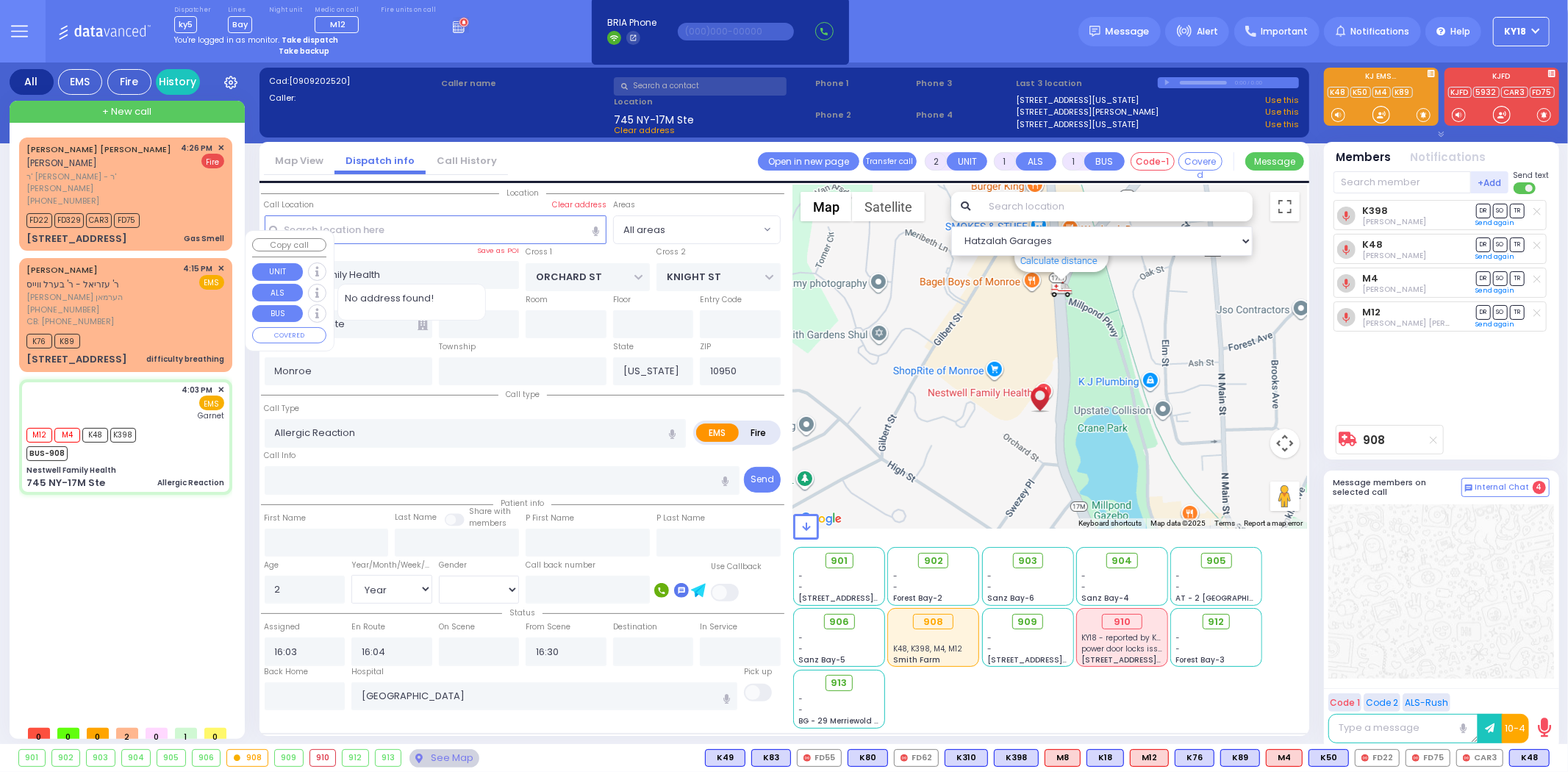
select select "Hatzalah Garages"
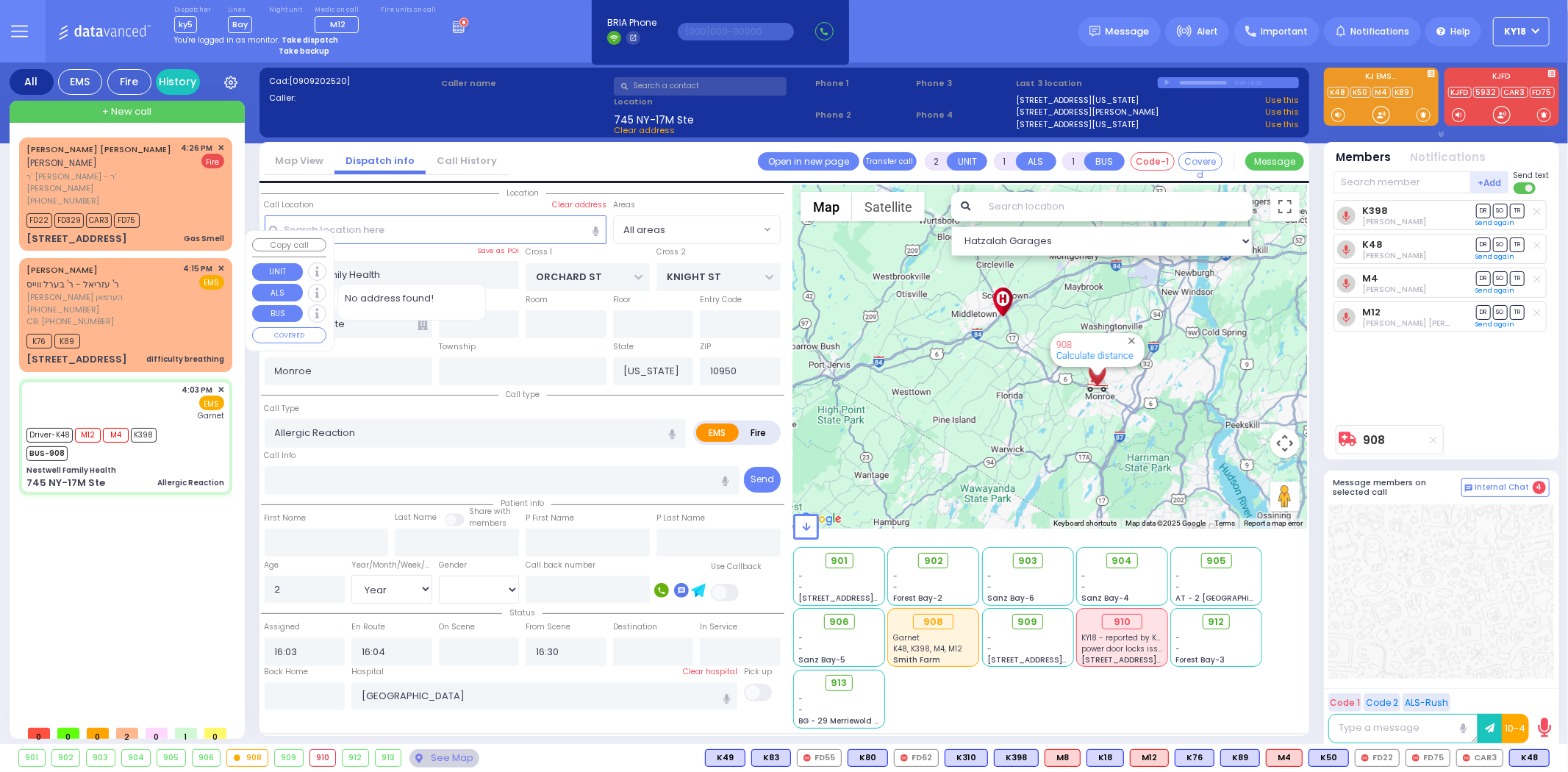
select select
radio input "true"
select select "Year"
select select "[DEMOGRAPHIC_DATA]"
select select "Hatzalah Garages"
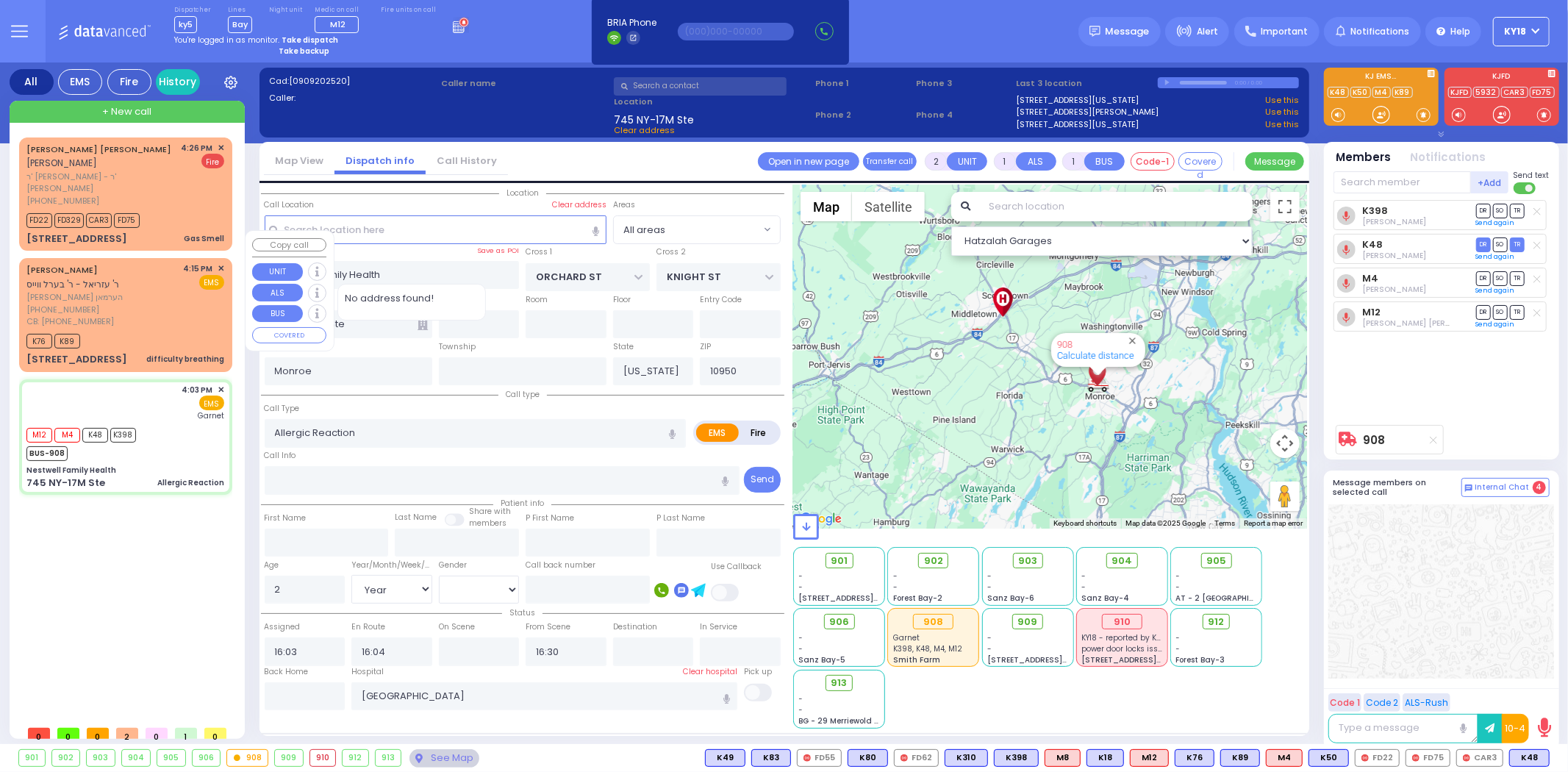
select select
radio input "true"
select select "Year"
select select "[DEMOGRAPHIC_DATA]"
select select "Hatzalah Garages"
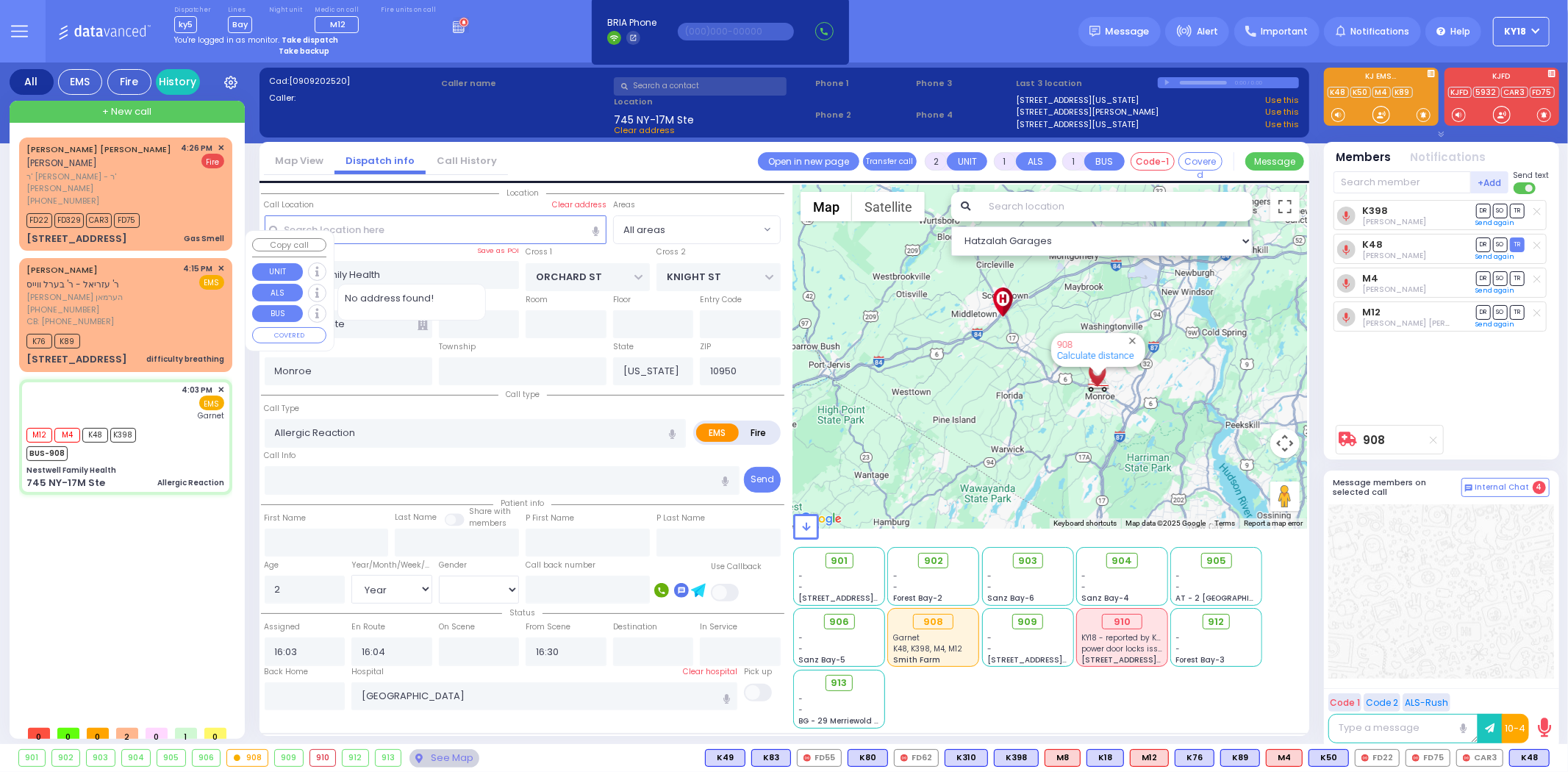
select select
radio input "true"
select select "Year"
select select "[DEMOGRAPHIC_DATA]"
select select "Hatzalah Garages"
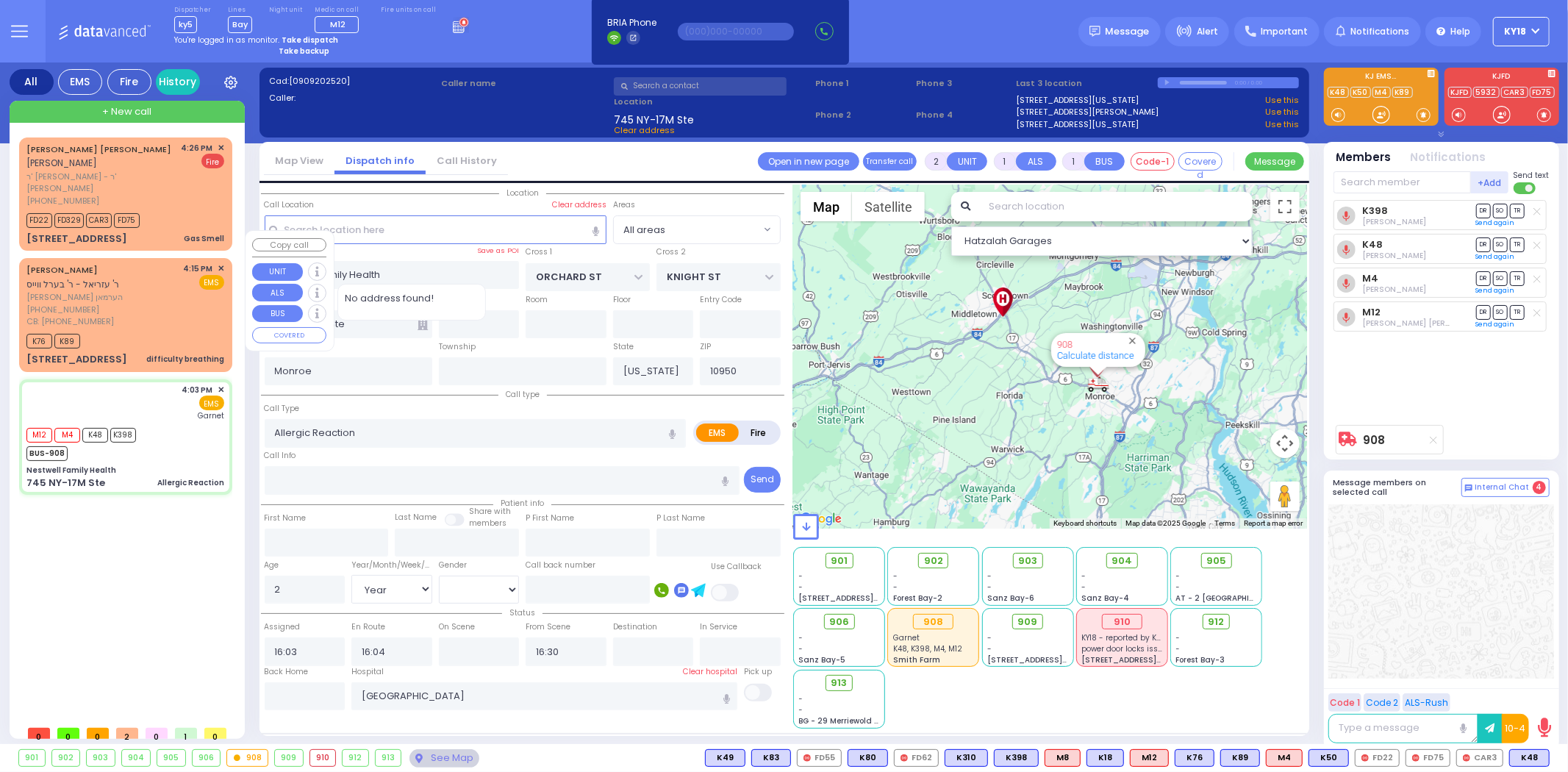
select select
radio input "true"
select select "Year"
select select "[DEMOGRAPHIC_DATA]"
select select "Hatzalah Garages"
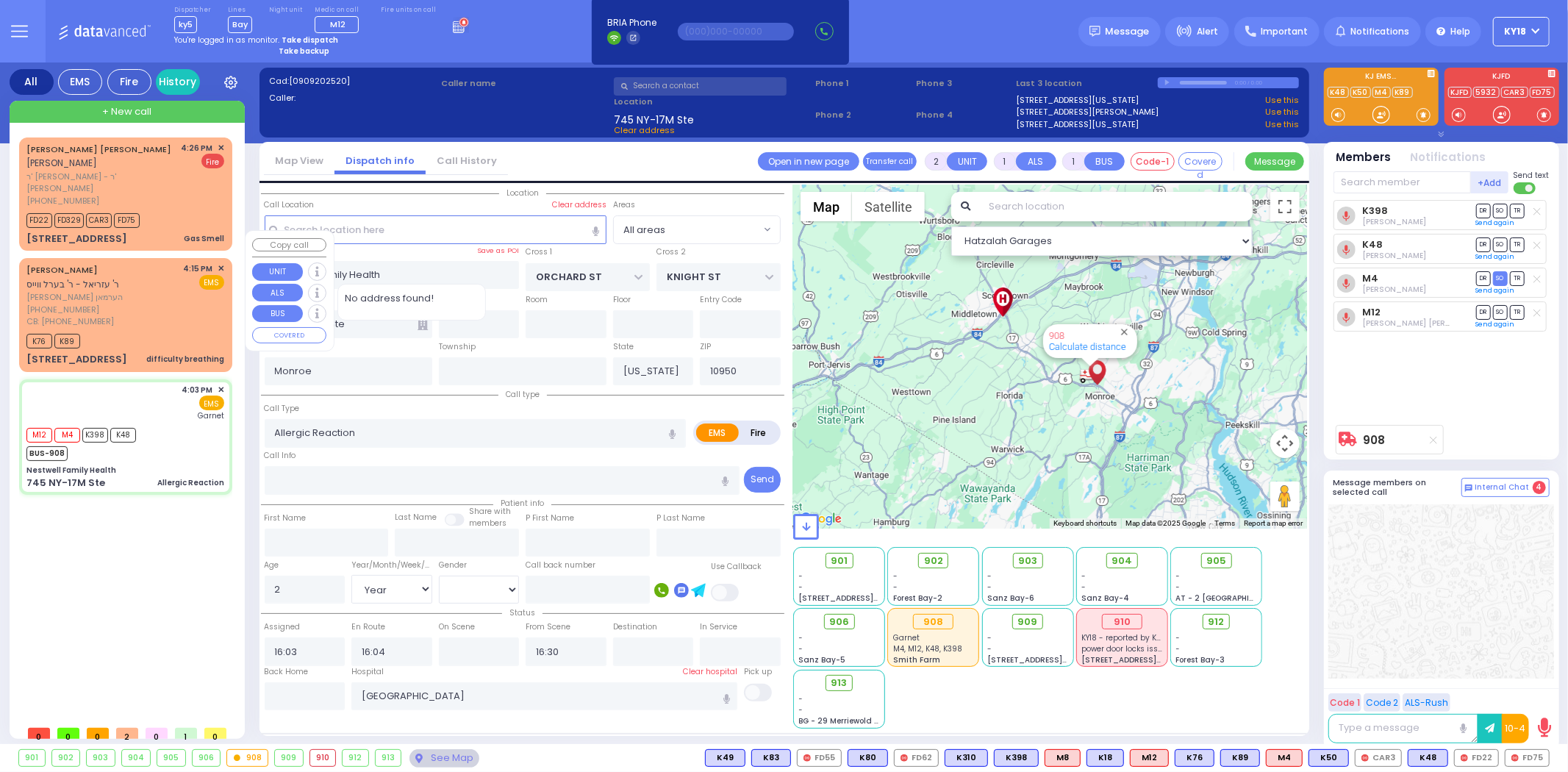
type input "6"
select select
radio input "true"
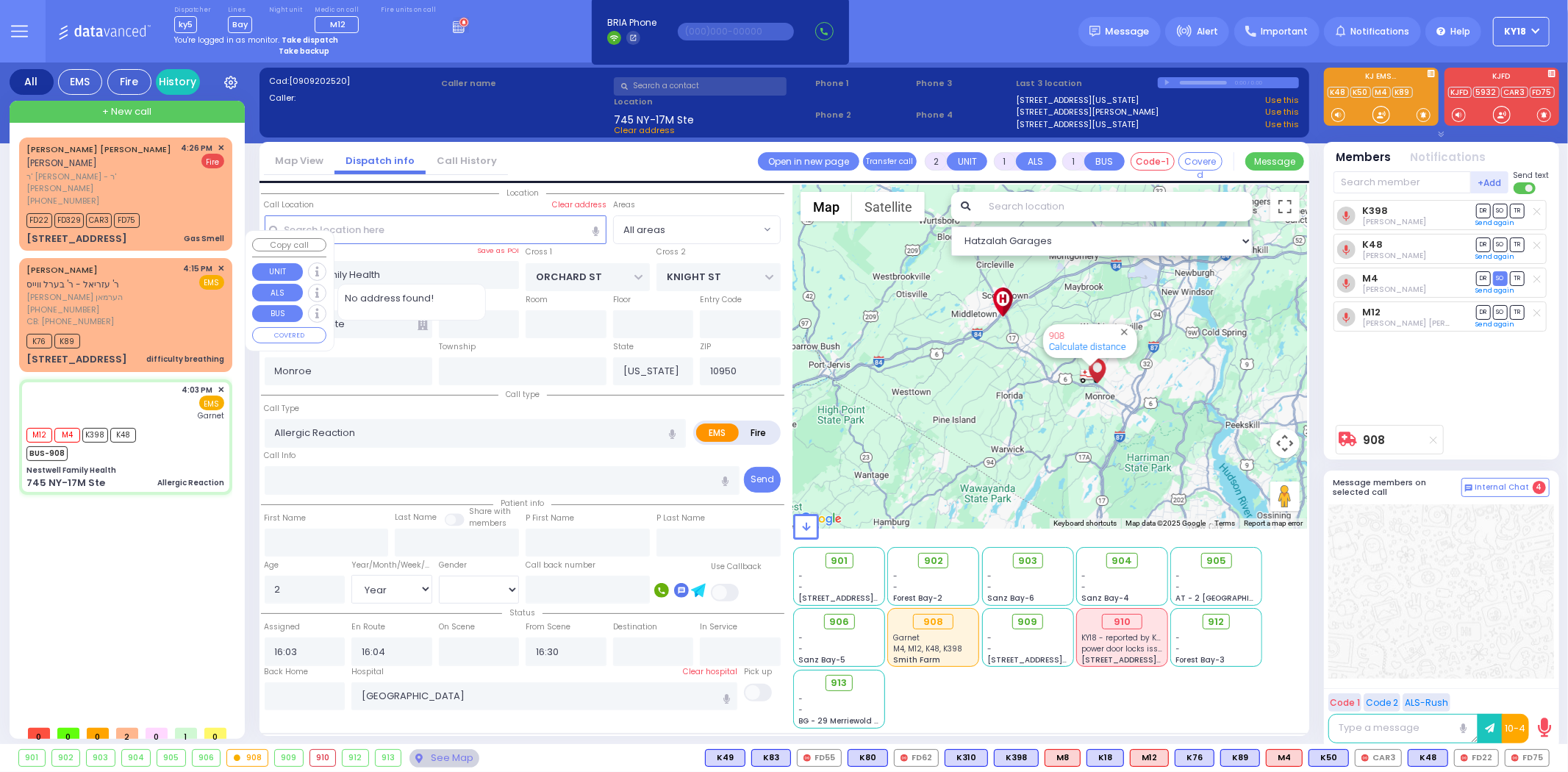
type input "Unknown"
select select "Year"
select select "[DEMOGRAPHIC_DATA]"
select select "Hatzalah Garages"
